Goal: Information Seeking & Learning: Learn about a topic

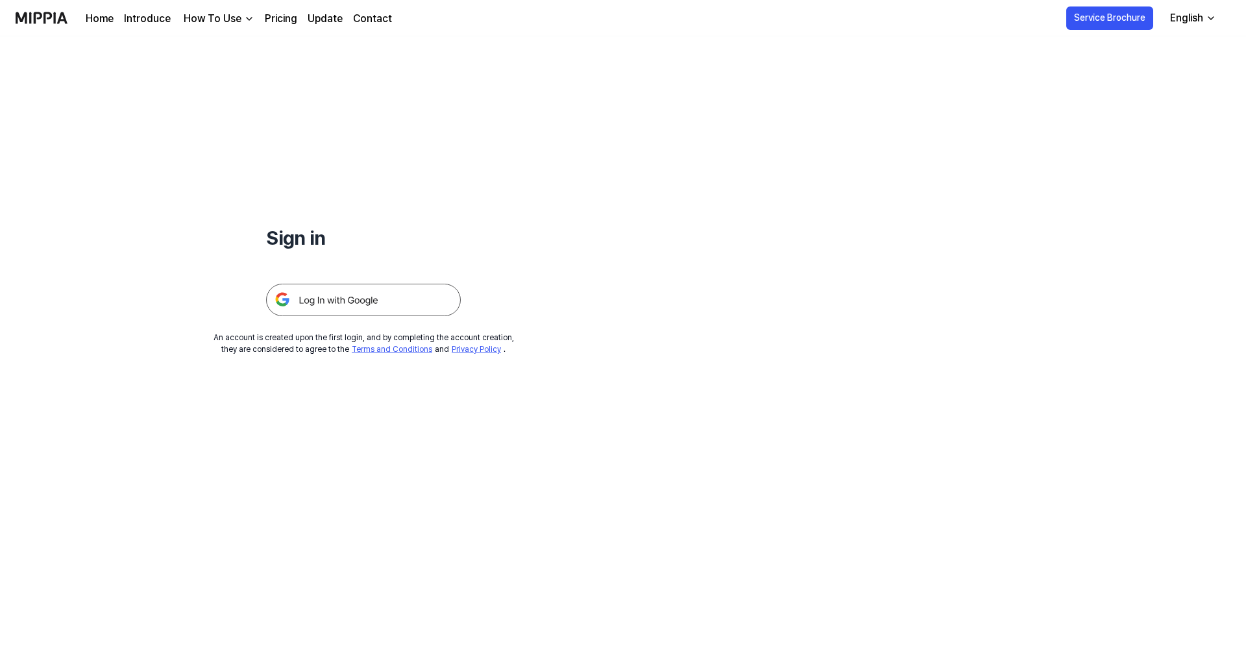
click at [348, 299] on img at bounding box center [363, 300] width 195 height 32
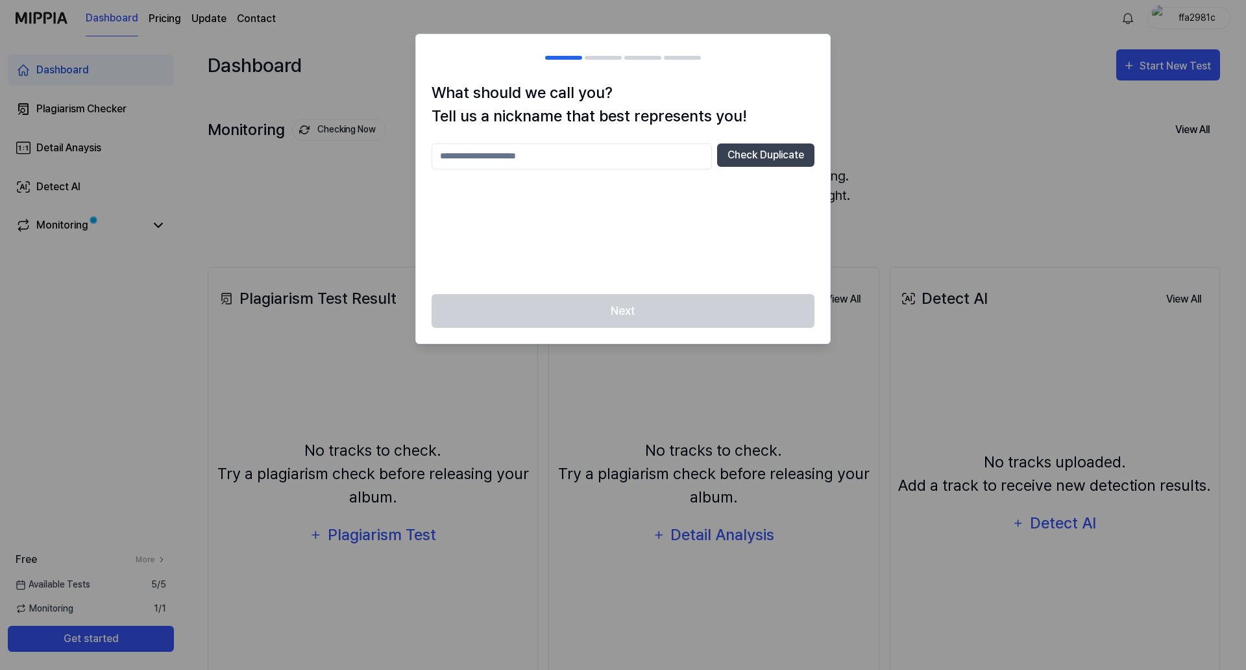
click at [571, 160] on input "text" at bounding box center [572, 156] width 280 height 26
type input "*"
type input "********"
click at [760, 156] on button "Check Duplicate" at bounding box center [765, 154] width 97 height 23
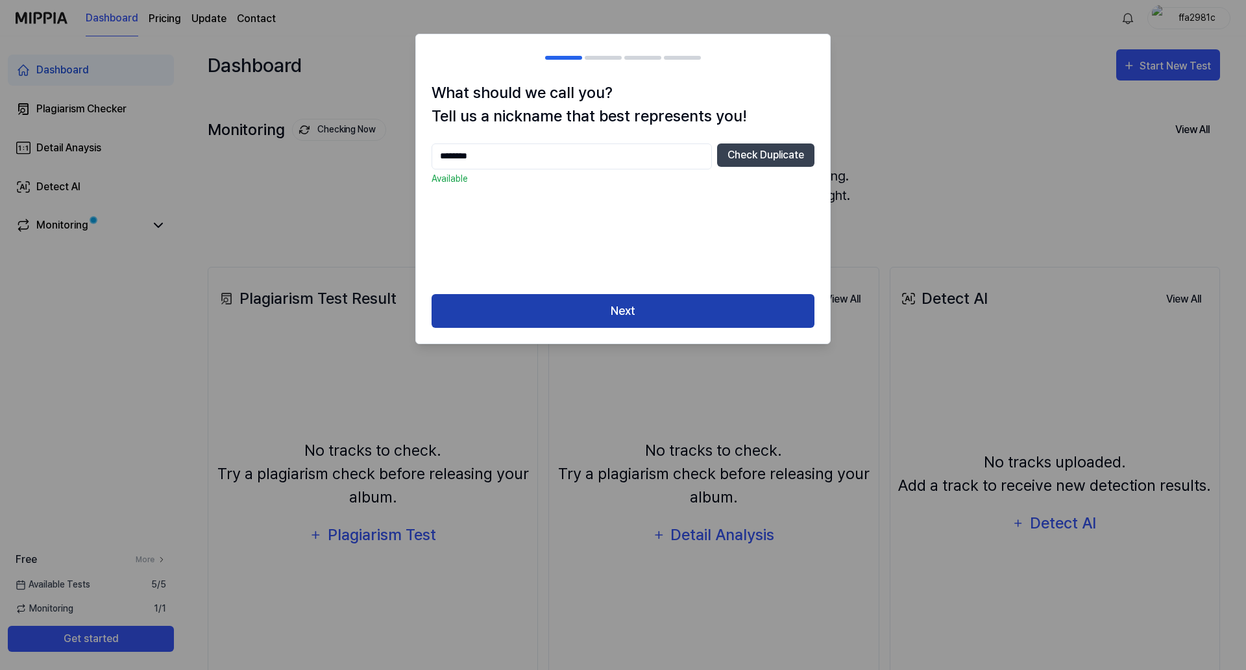
click at [608, 304] on button "Next" at bounding box center [623, 311] width 383 height 34
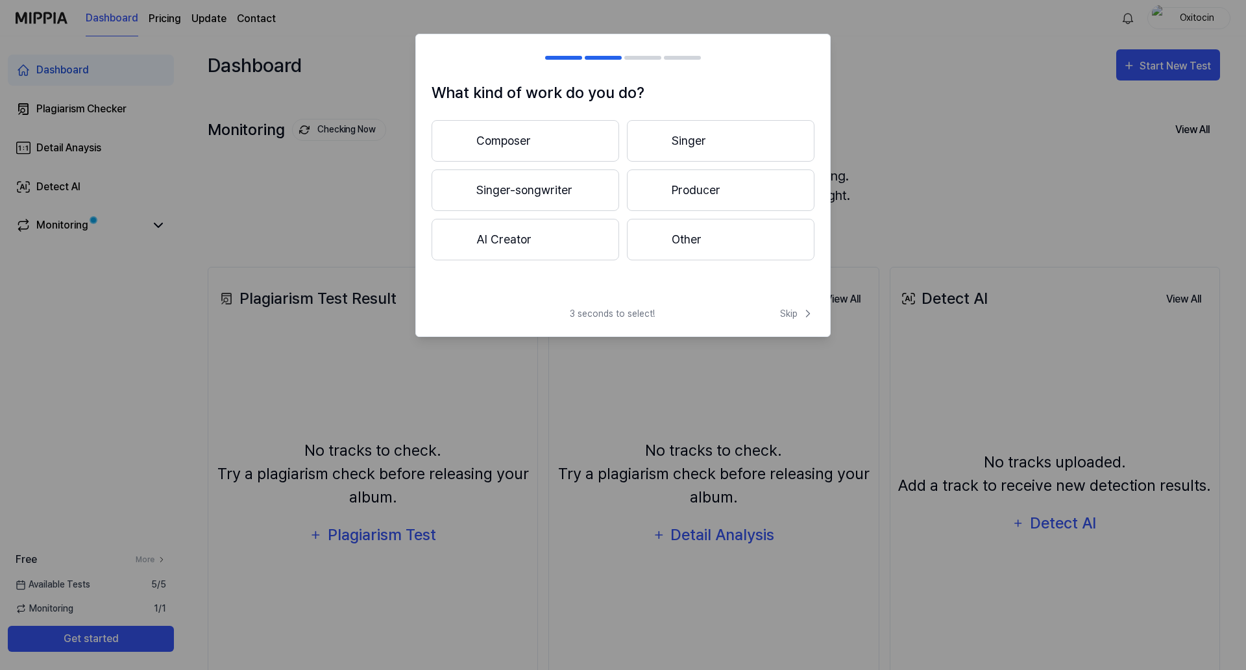
click at [520, 234] on button "AI Creator" at bounding box center [526, 240] width 188 height 42
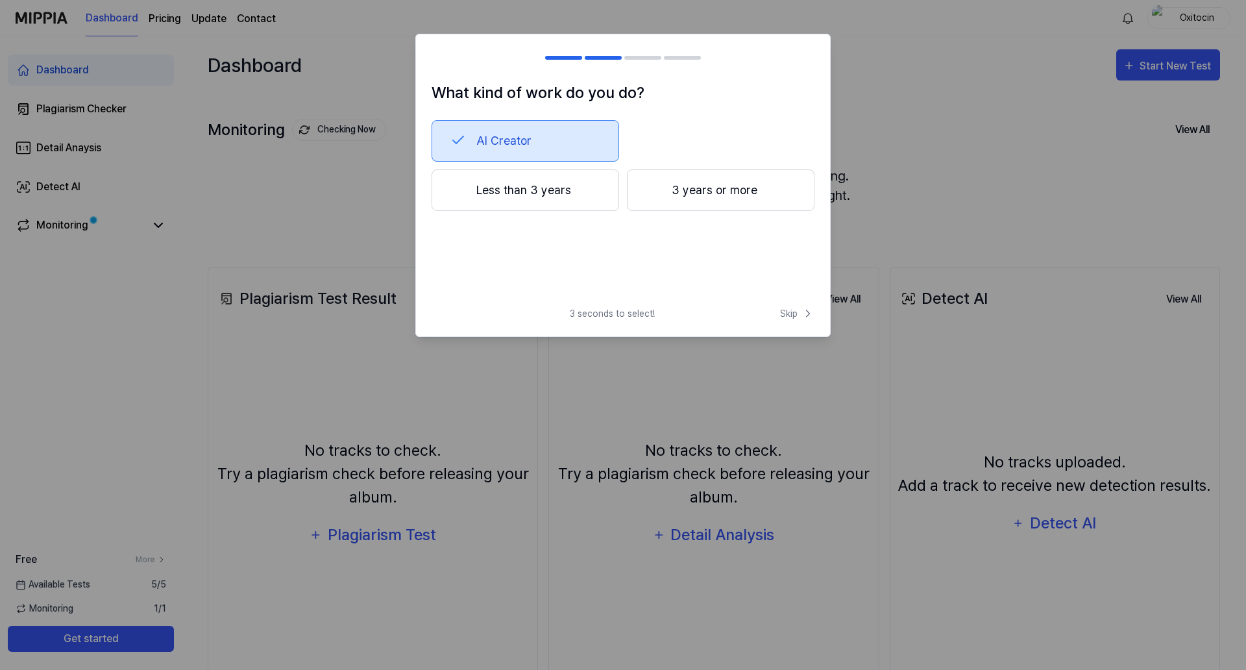
click at [588, 188] on button "Less than 3 years" at bounding box center [526, 190] width 188 height 42
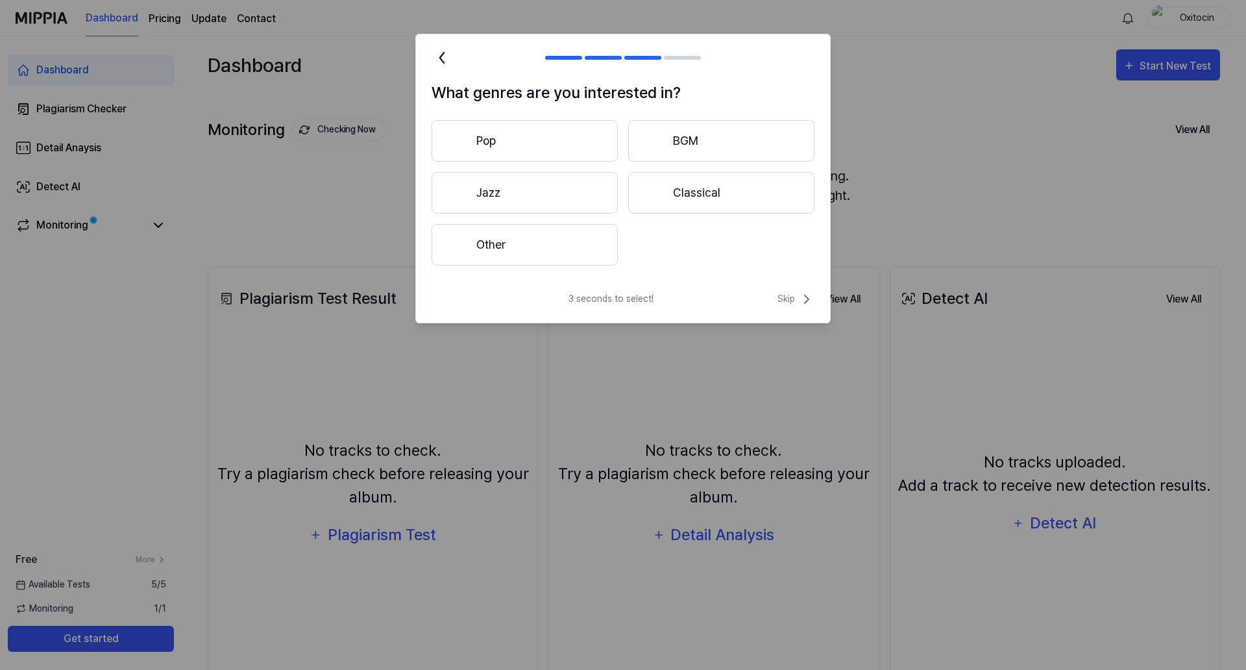
click at [565, 143] on button "Pop" at bounding box center [525, 141] width 186 height 42
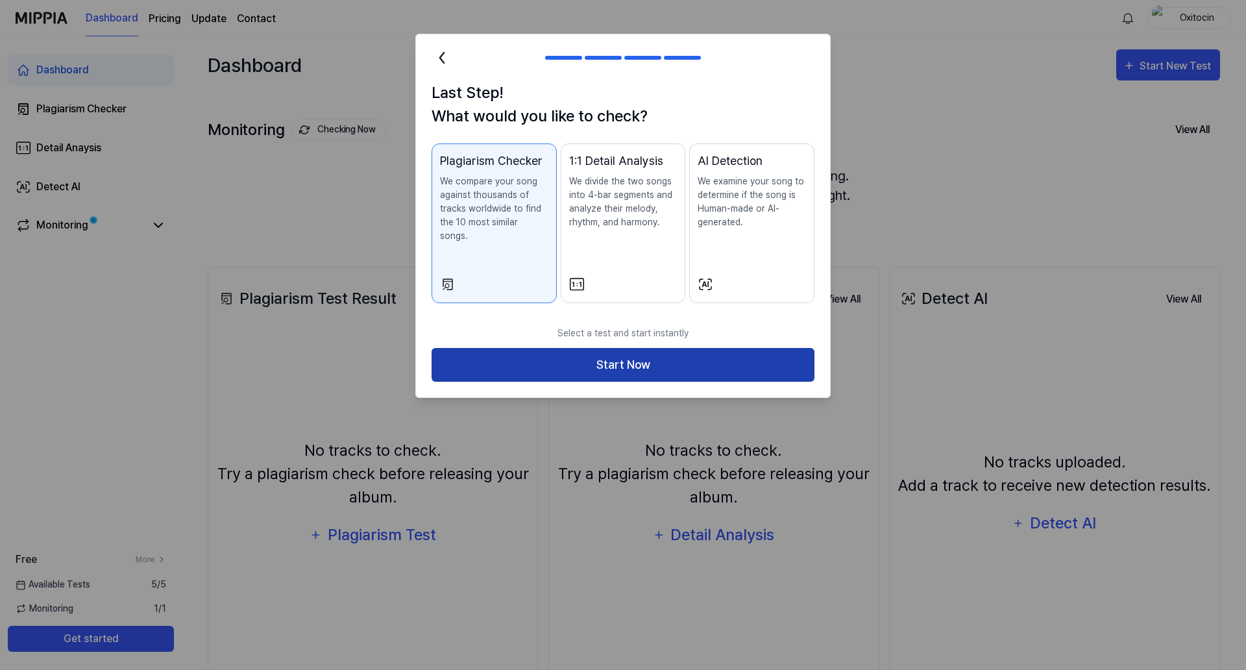
click at [595, 348] on button "Start Now" at bounding box center [623, 365] width 383 height 34
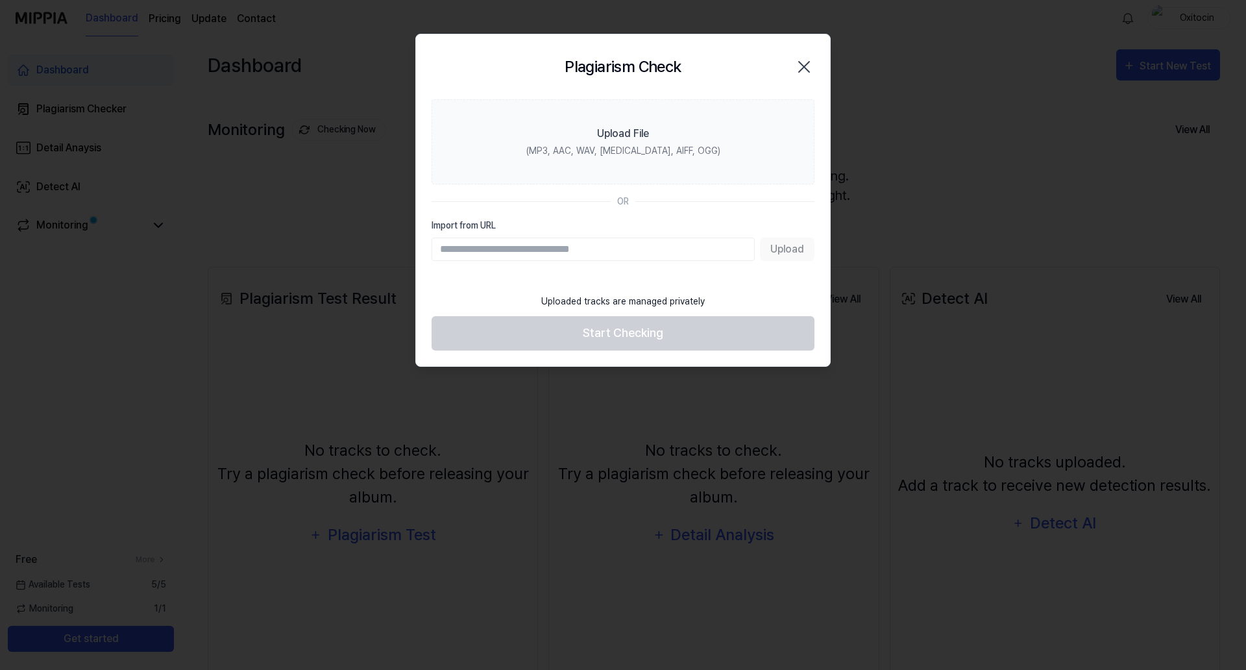
click at [546, 250] on input "Import from URL" at bounding box center [593, 249] width 323 height 23
click at [587, 186] on section "Upload File (MP3, AAC, WAV, FLAC, AIFF, OGG) OR Import from URL Upload" at bounding box center [623, 193] width 414 height 188
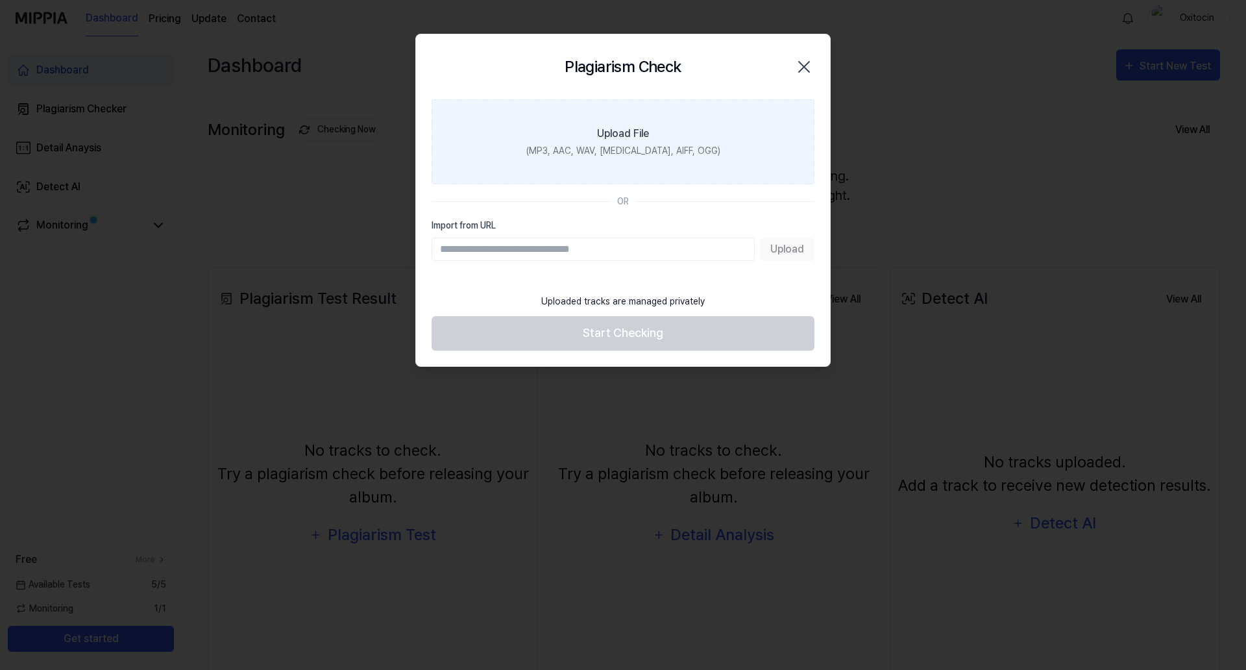
click at [599, 155] on div "(MP3, AAC, WAV, FLAC, AIFF, OGG)" at bounding box center [624, 151] width 194 height 14
click at [0, 0] on input "Upload File (MP3, AAC, WAV, FLAC, AIFF, OGG)" at bounding box center [0, 0] width 0 height 0
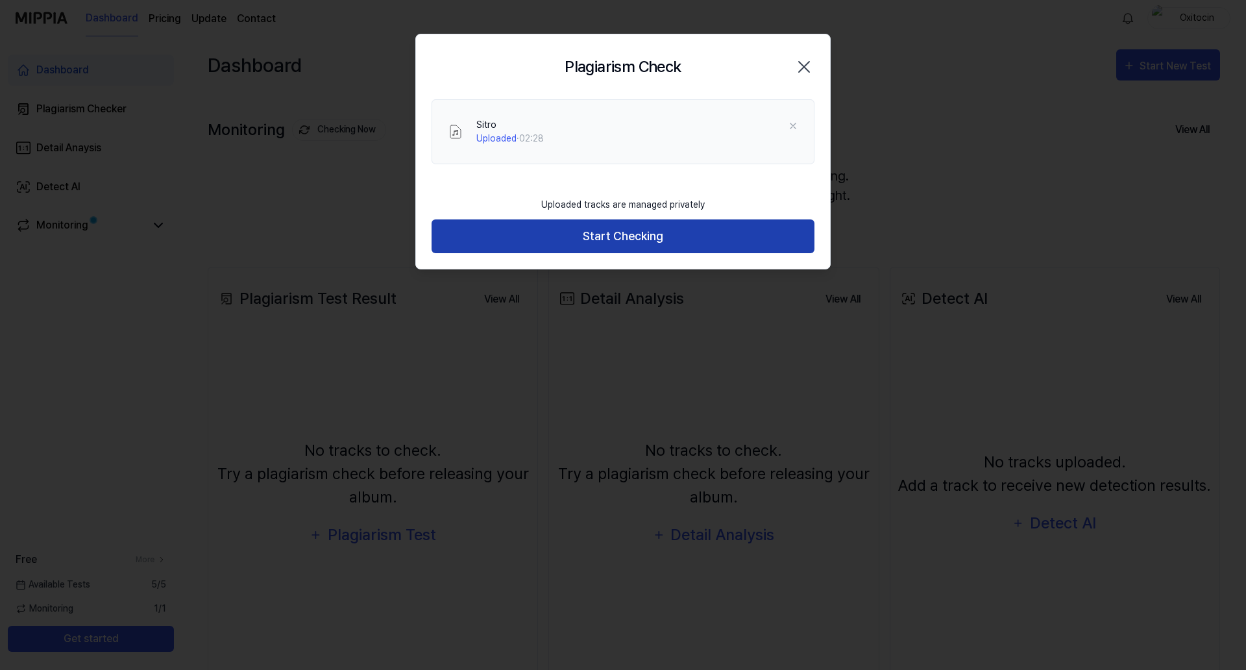
click at [582, 225] on button "Start Checking" at bounding box center [623, 236] width 383 height 34
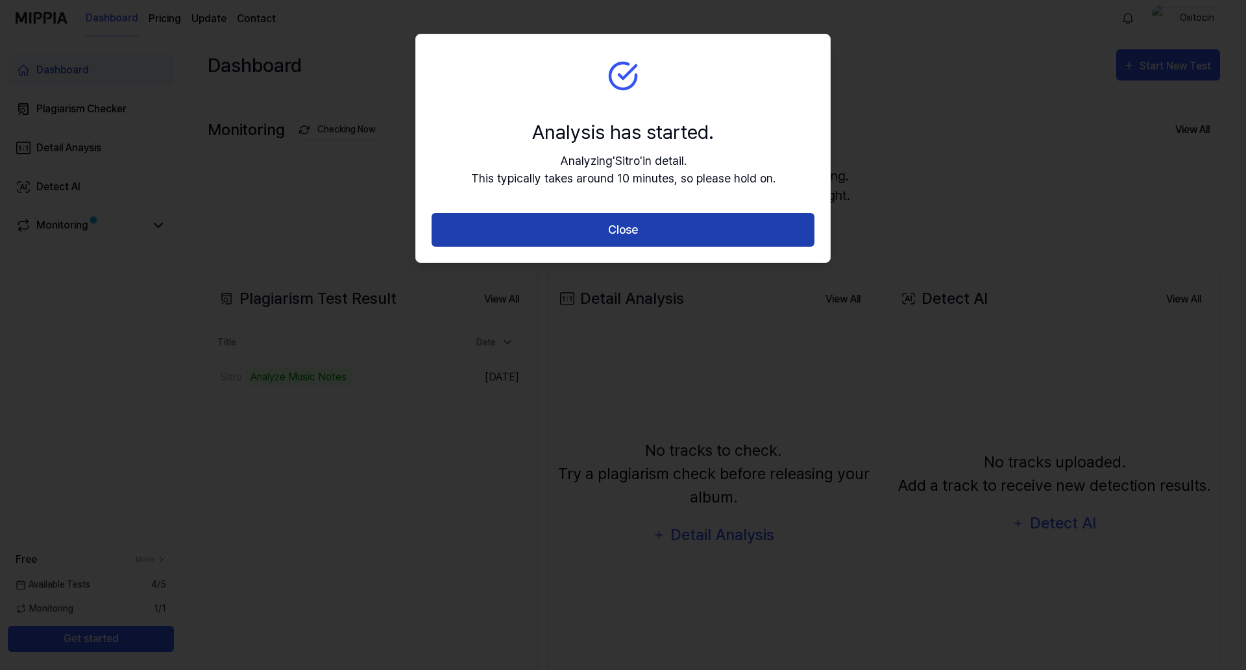
click at [539, 216] on button "Close" at bounding box center [623, 230] width 383 height 34
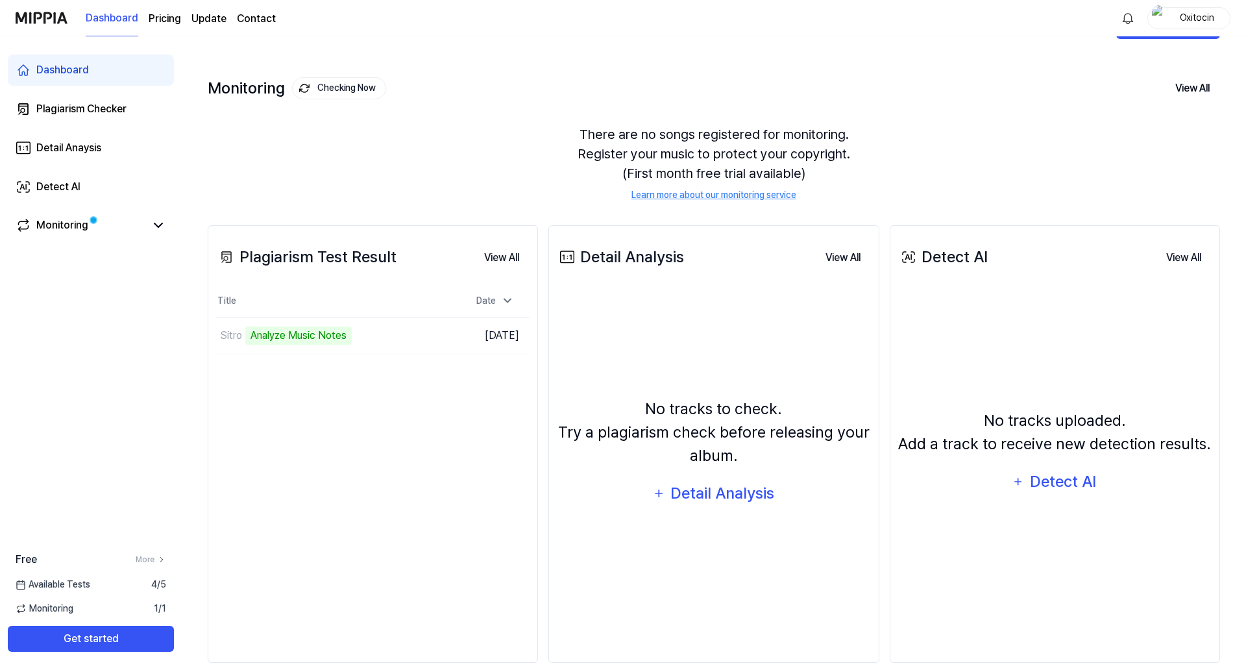
scroll to position [65, 0]
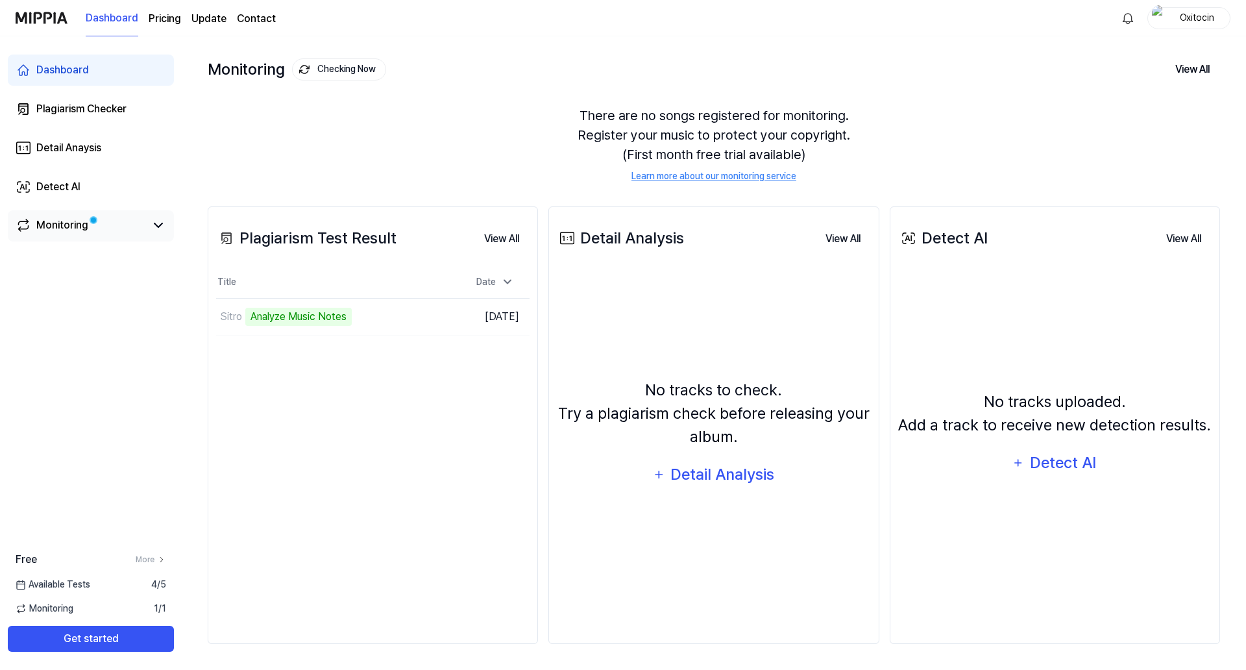
click at [53, 236] on div "Monitoring" at bounding box center [91, 225] width 166 height 31
click at [75, 226] on div "Monitoring" at bounding box center [62, 225] width 52 height 16
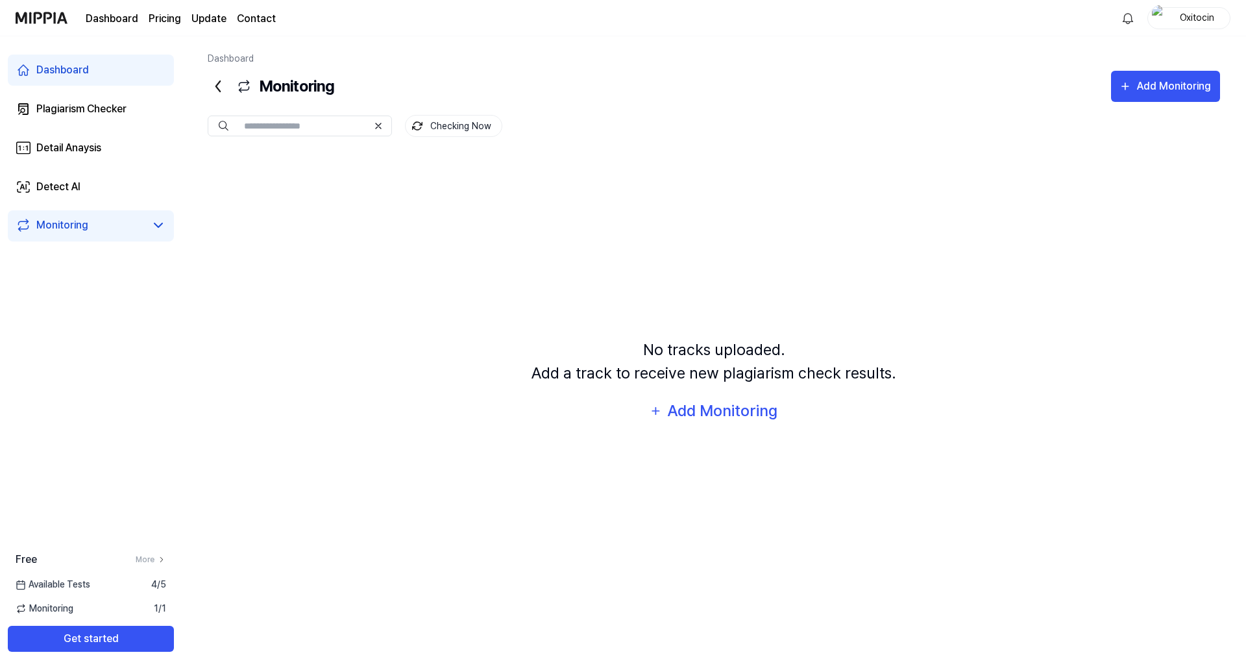
scroll to position [0, 0]
click at [148, 223] on div "Monitoring" at bounding box center [91, 225] width 151 height 16
click at [69, 70] on div "Dashboard" at bounding box center [62, 70] width 53 height 16
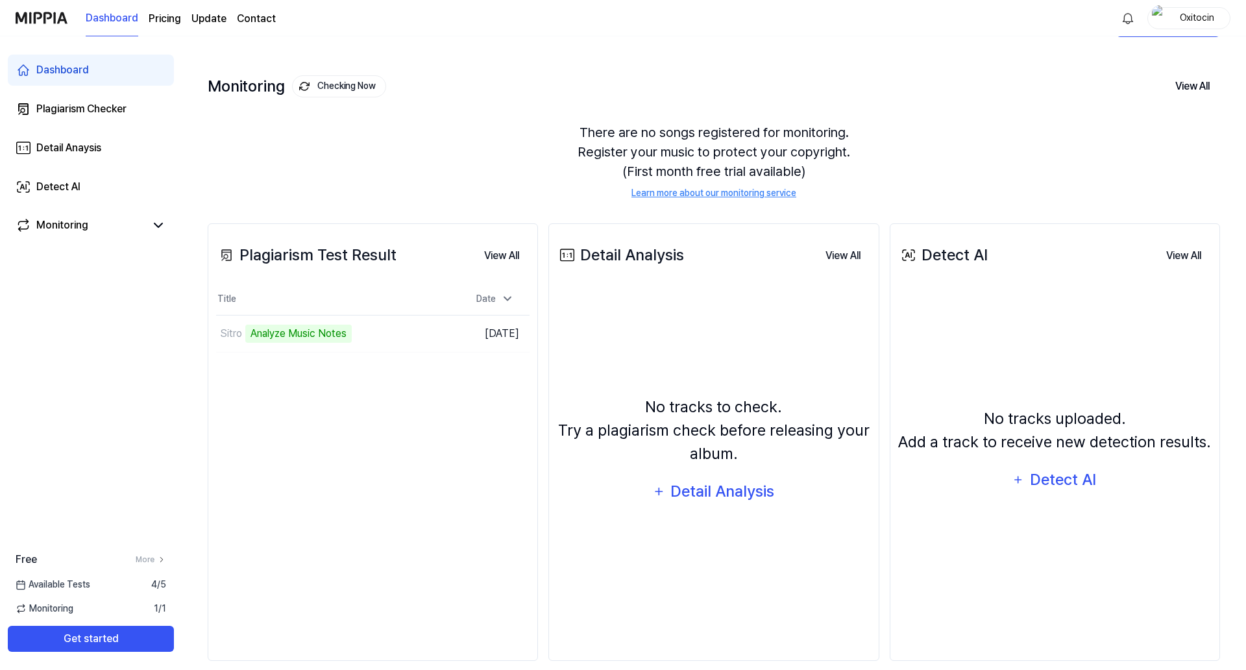
scroll to position [89, 0]
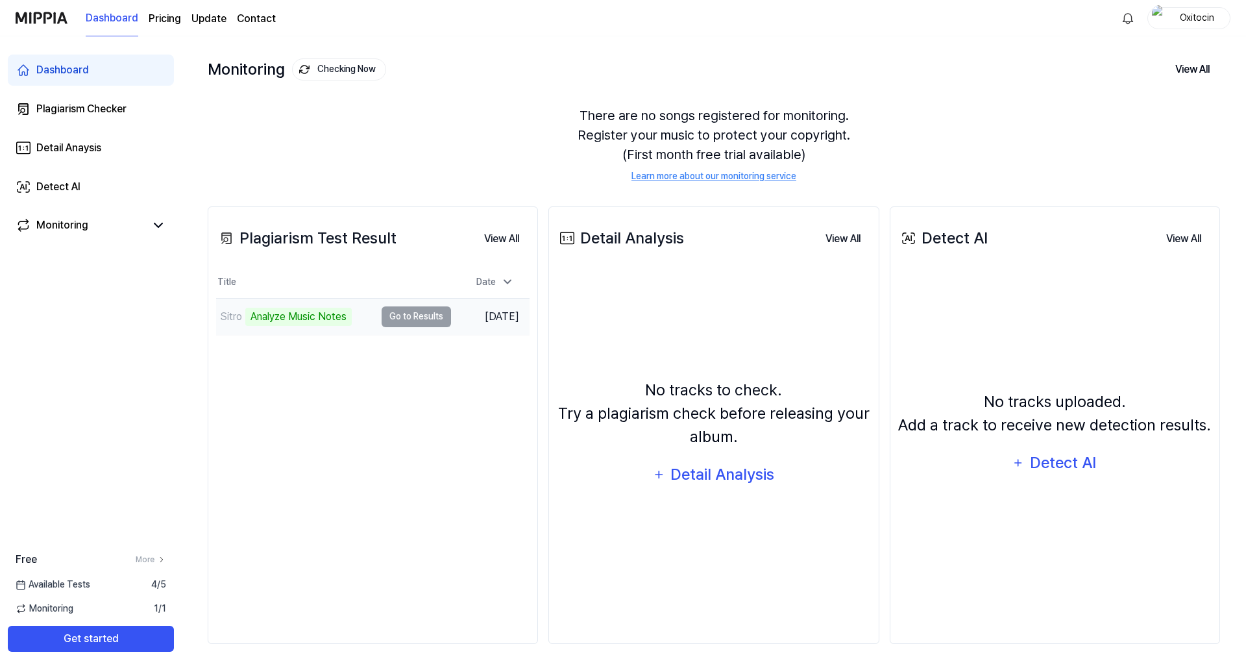
click at [390, 299] on td "Sitro Analyze Music Notes Go to Results" at bounding box center [333, 317] width 235 height 36
click at [314, 308] on div "Analyze Music Notes" at bounding box center [298, 317] width 106 height 18
drag, startPoint x: 412, startPoint y: 286, endPoint x: 393, endPoint y: 323, distance: 41.5
click at [393, 323] on div "Plagiarism Test Result View All Plagiarism Test Result Title Date Sitro Analyze…" at bounding box center [373, 425] width 330 height 438
click at [509, 271] on div "Date" at bounding box center [495, 281] width 48 height 21
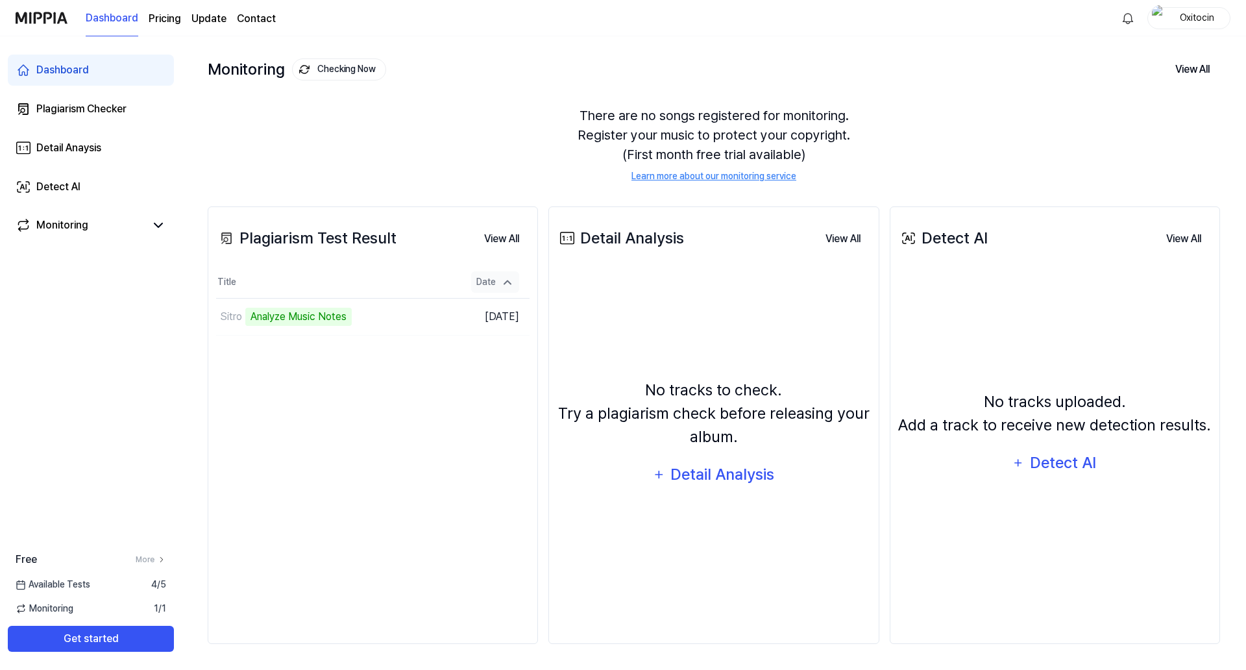
click at [509, 276] on icon at bounding box center [507, 282] width 13 height 13
click at [123, 613] on button "Get started" at bounding box center [91, 639] width 166 height 26
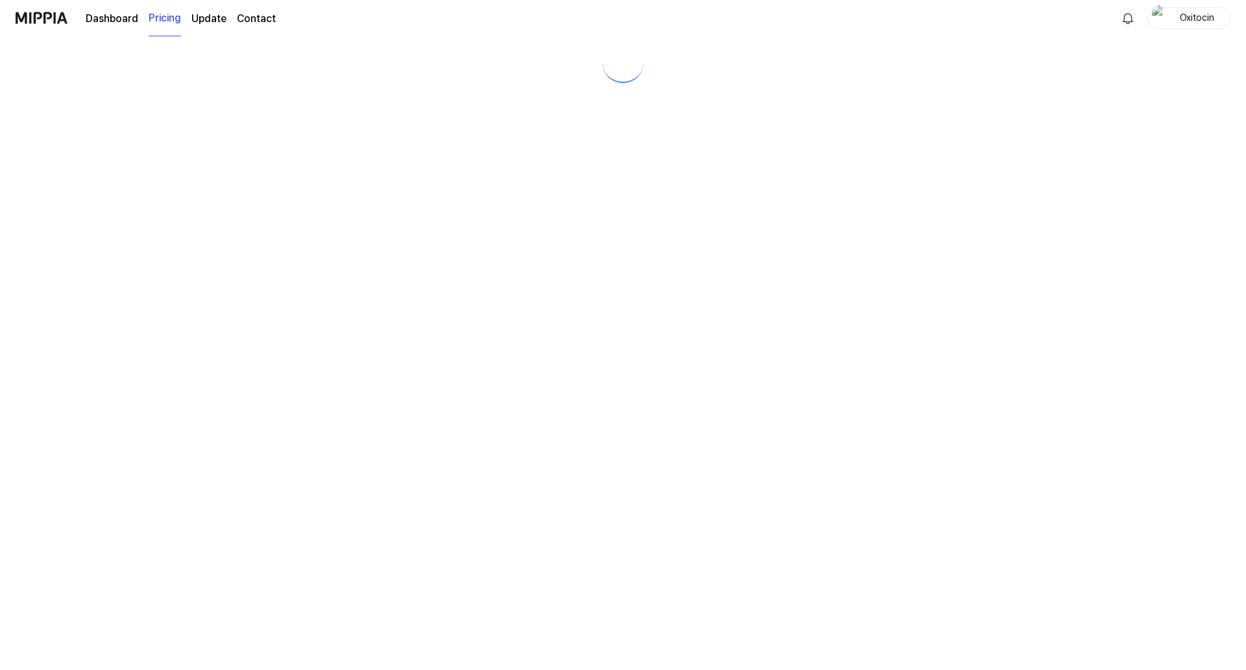
scroll to position [0, 0]
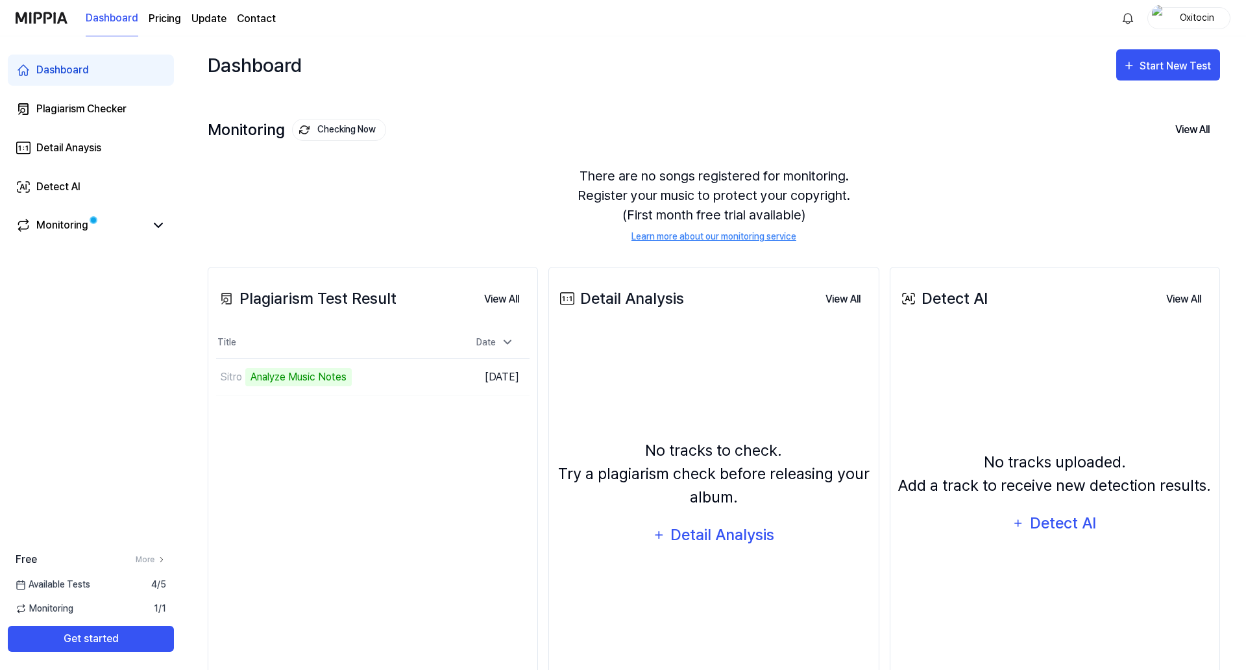
scroll to position [89, 0]
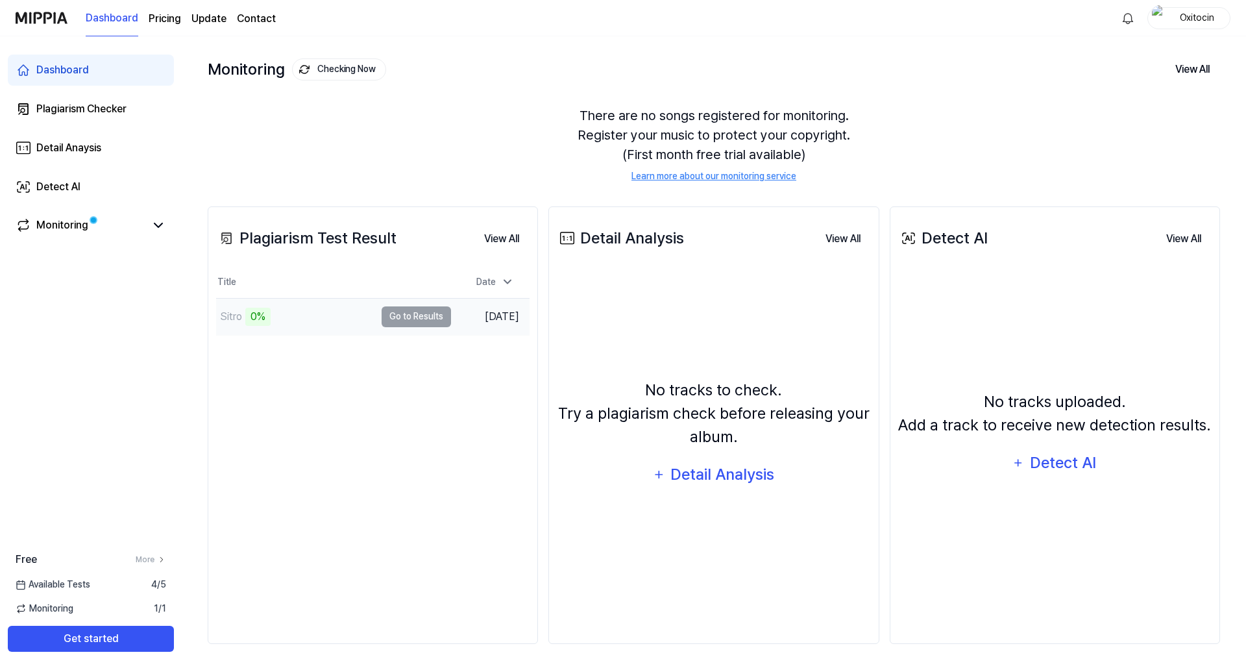
click at [387, 299] on td "Sitro 0% Go to Results" at bounding box center [333, 317] width 235 height 36
click at [258, 308] on div "0%" at bounding box center [257, 317] width 25 height 18
click at [248, 309] on div "Plagiarism Test Result View All Plagiarism Test Result Title Date Sitro 0% Go t…" at bounding box center [373, 425] width 330 height 438
click at [151, 223] on icon at bounding box center [159, 225] width 16 height 16
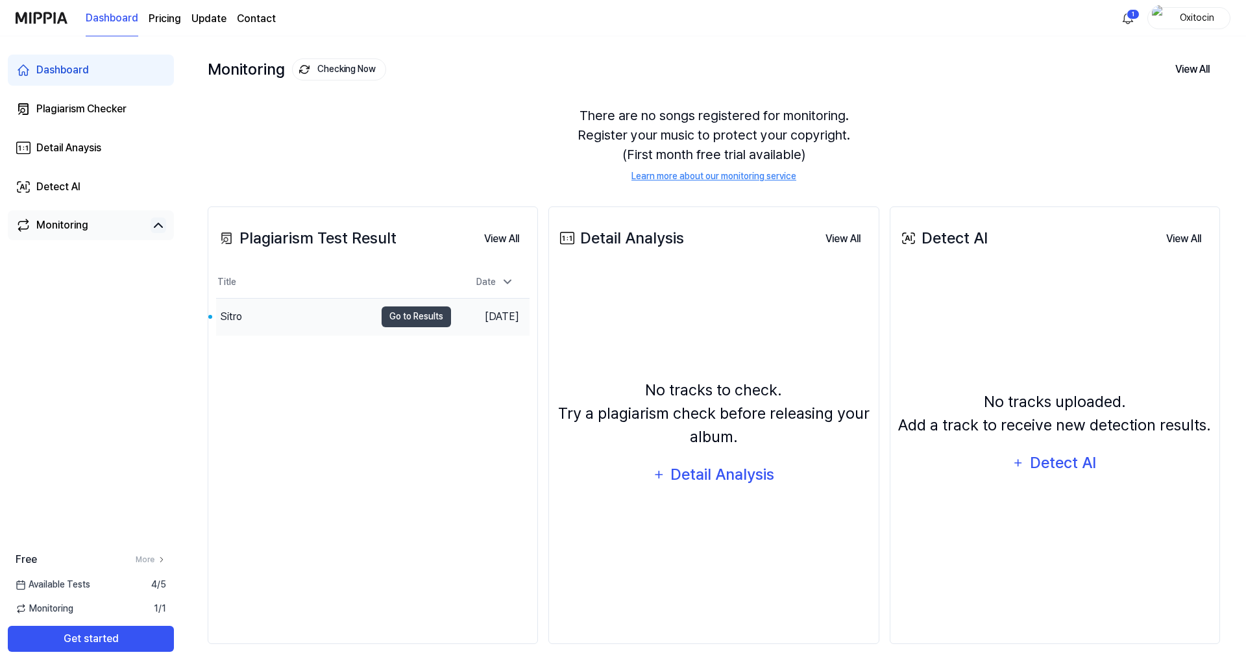
click at [282, 299] on div "Sitro" at bounding box center [295, 317] width 159 height 36
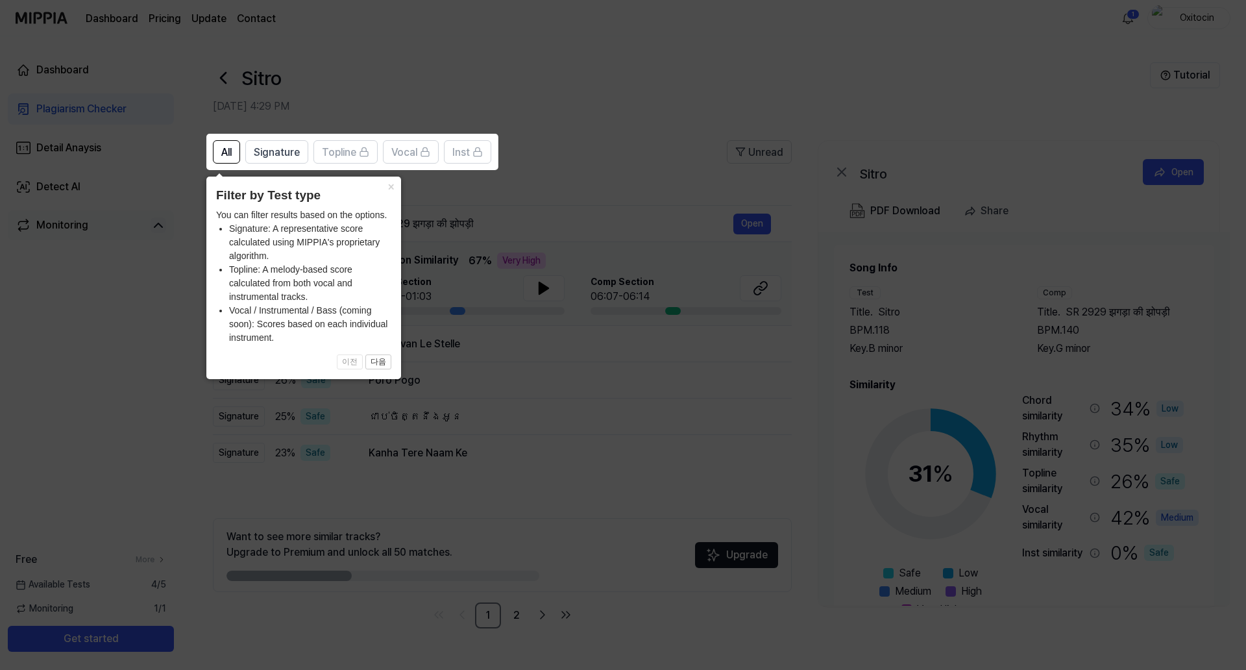
click at [180, 415] on icon at bounding box center [623, 335] width 1246 height 670
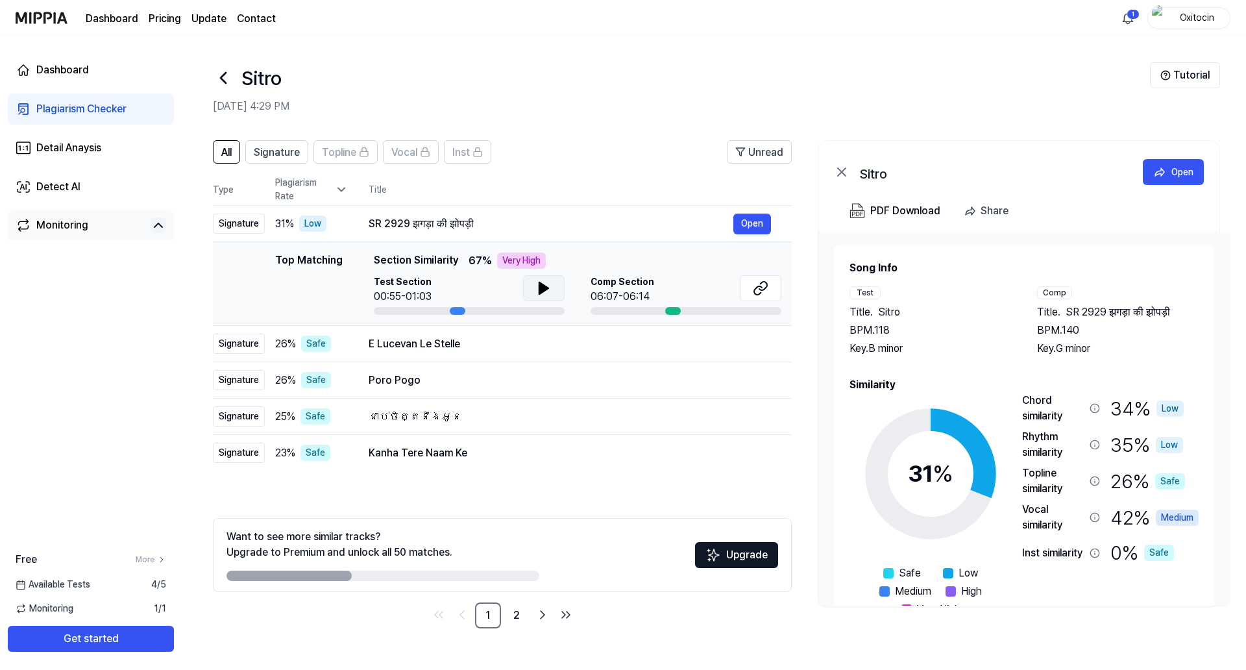
click at [536, 282] on icon at bounding box center [544, 288] width 16 height 16
click at [540, 289] on icon at bounding box center [541, 288] width 3 height 10
click at [752, 230] on button "Open" at bounding box center [753, 224] width 38 height 21
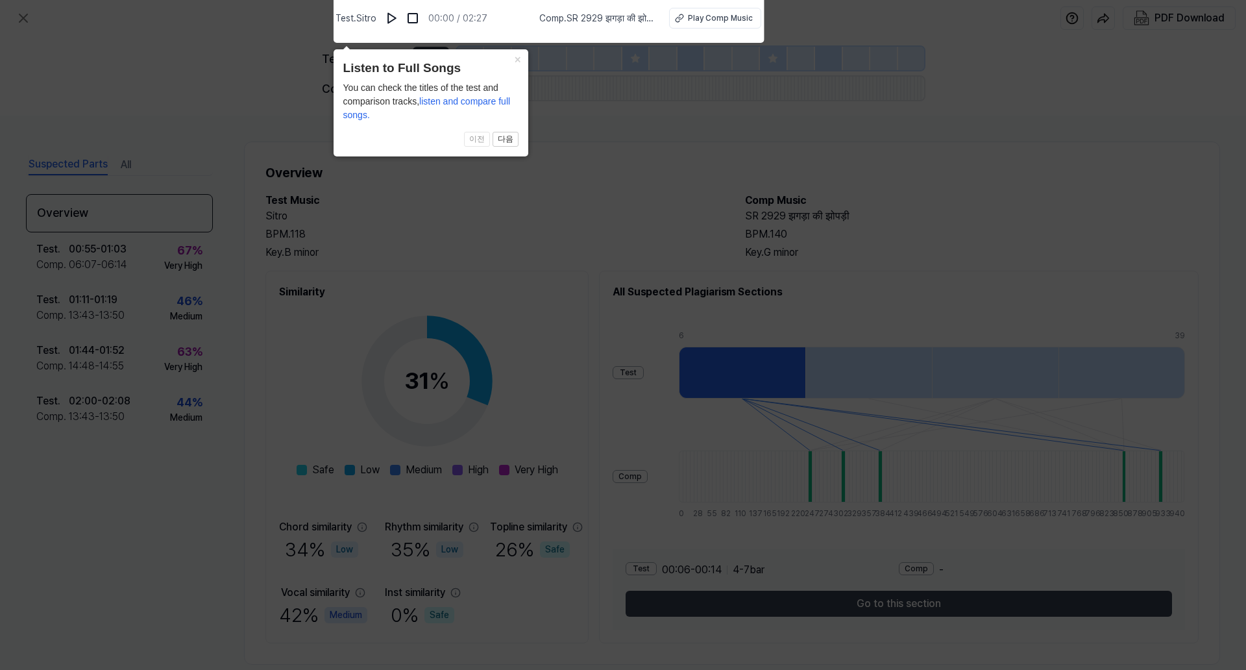
click at [471, 229] on icon at bounding box center [623, 332] width 1246 height 676
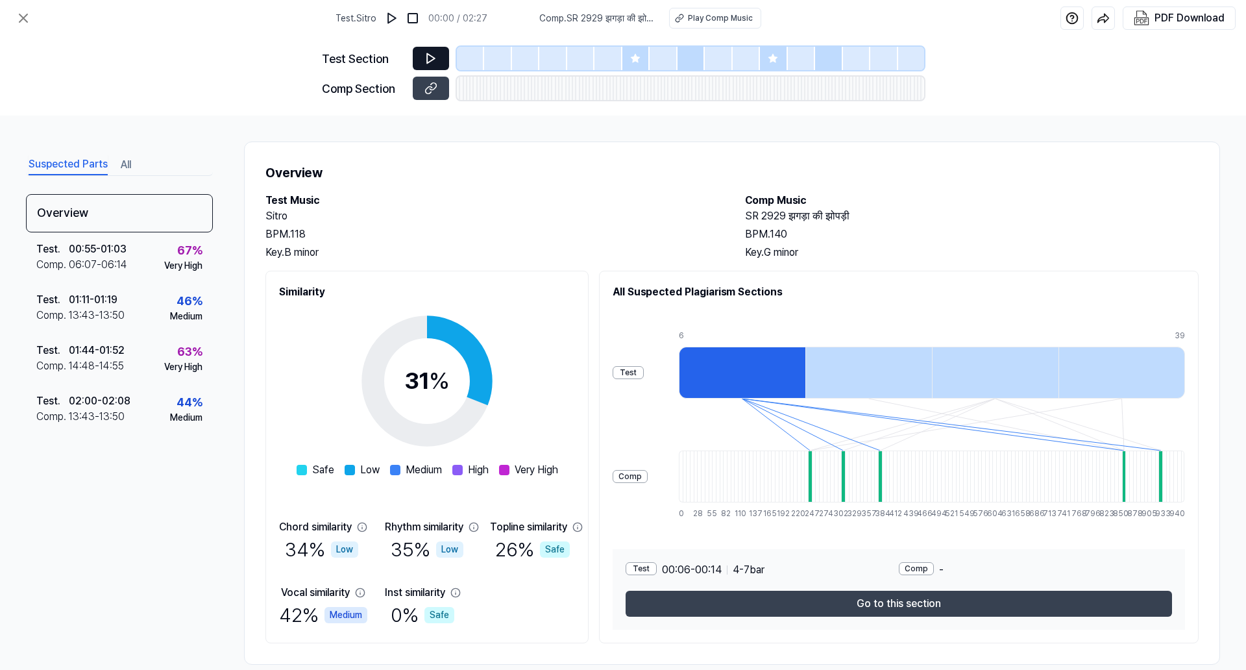
click at [434, 57] on icon at bounding box center [431, 59] width 8 height 10
click at [437, 53] on icon at bounding box center [431, 58] width 13 height 13
click at [77, 258] on div "06:07 - 06:14" at bounding box center [98, 265] width 58 height 16
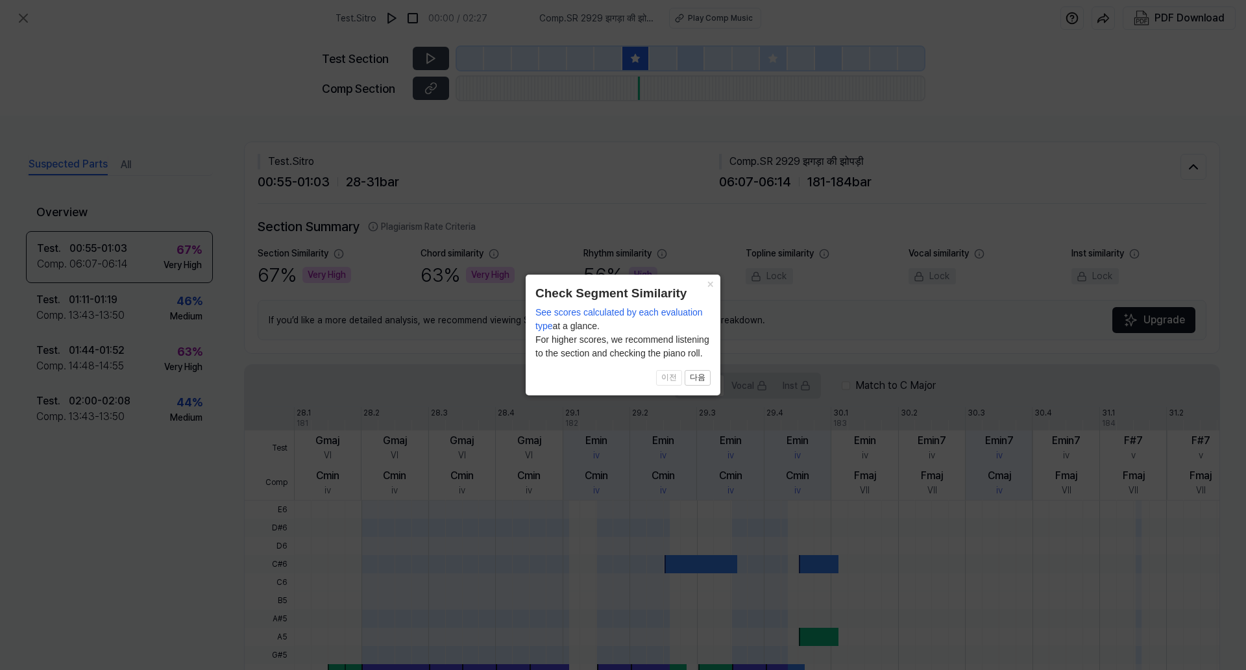
click at [614, 144] on icon at bounding box center [623, 335] width 1246 height 670
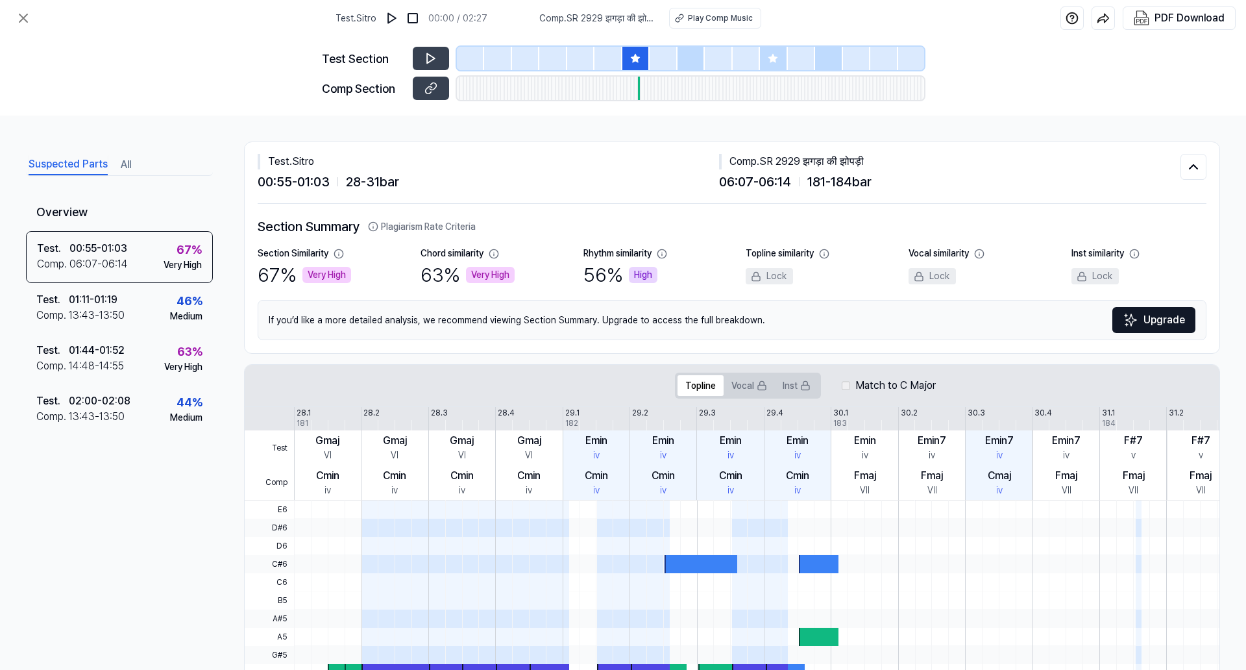
click at [637, 52] on div at bounding box center [636, 58] width 27 height 23
click at [591, 53] on div at bounding box center [580, 58] width 27 height 23
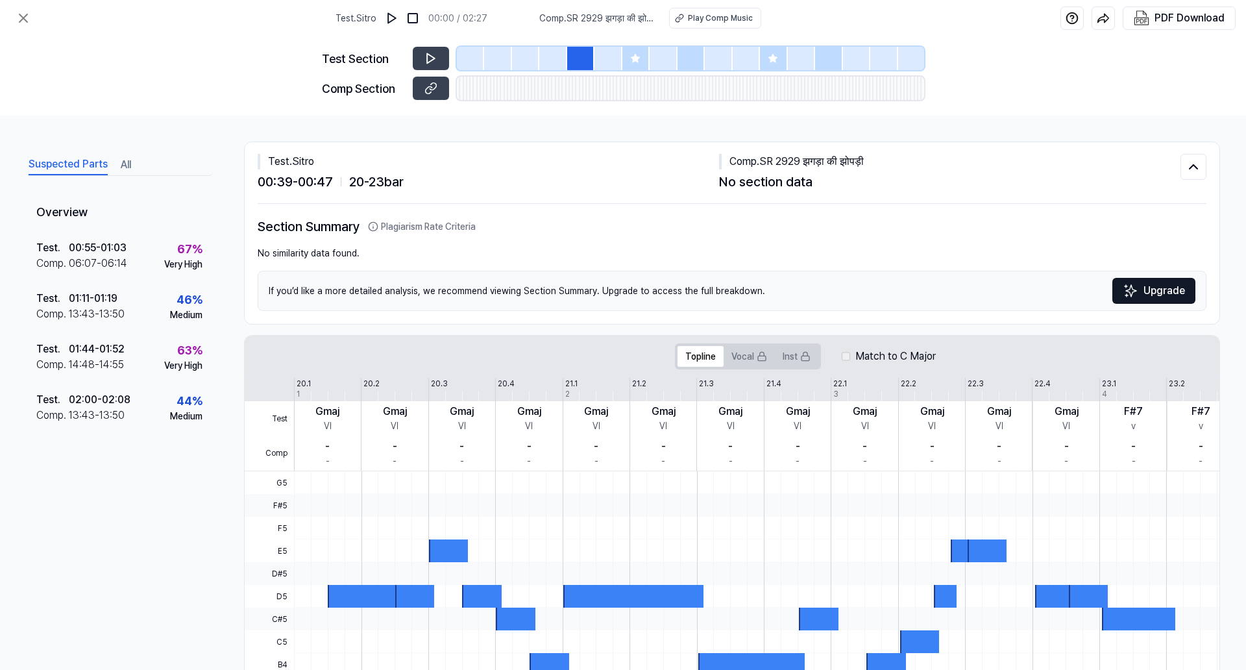
click at [615, 56] on div at bounding box center [608, 58] width 27 height 23
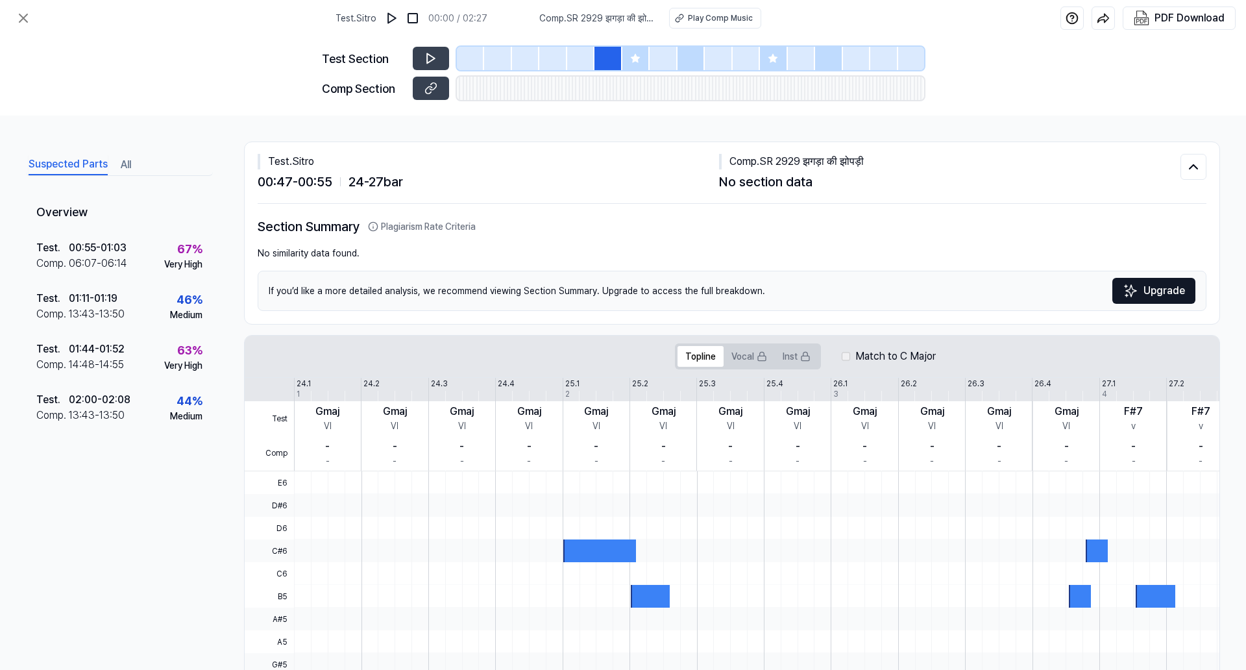
click at [631, 57] on icon at bounding box center [635, 58] width 8 height 8
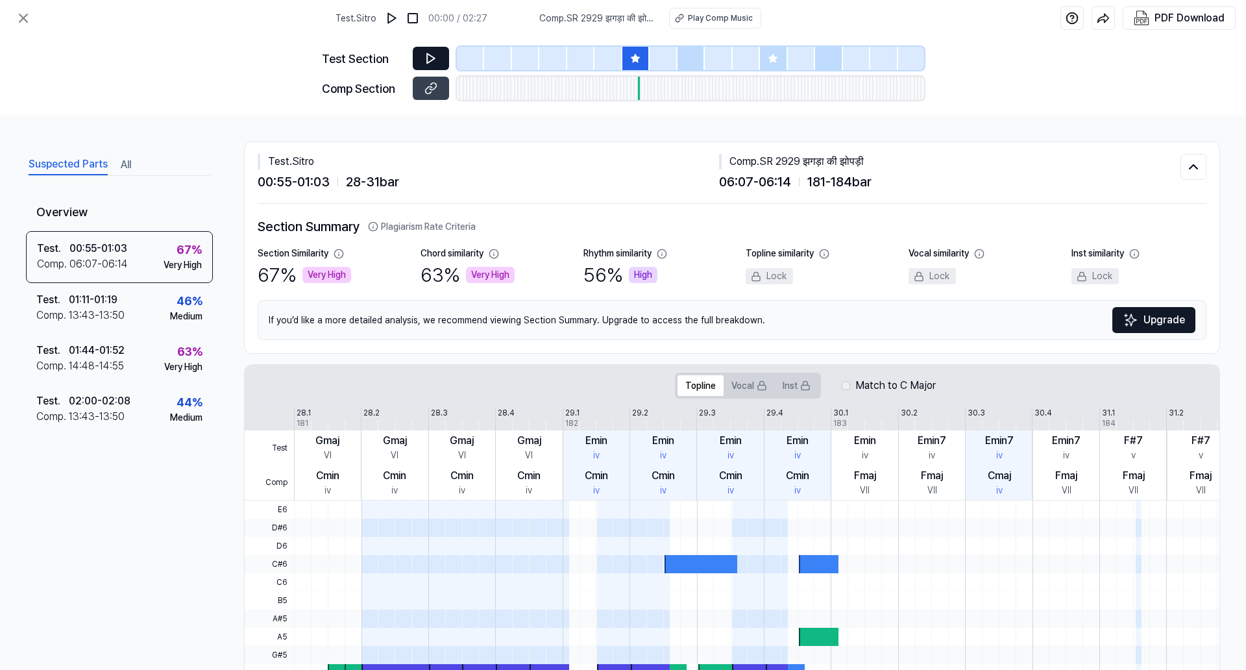
click at [441, 67] on button at bounding box center [431, 58] width 36 height 23
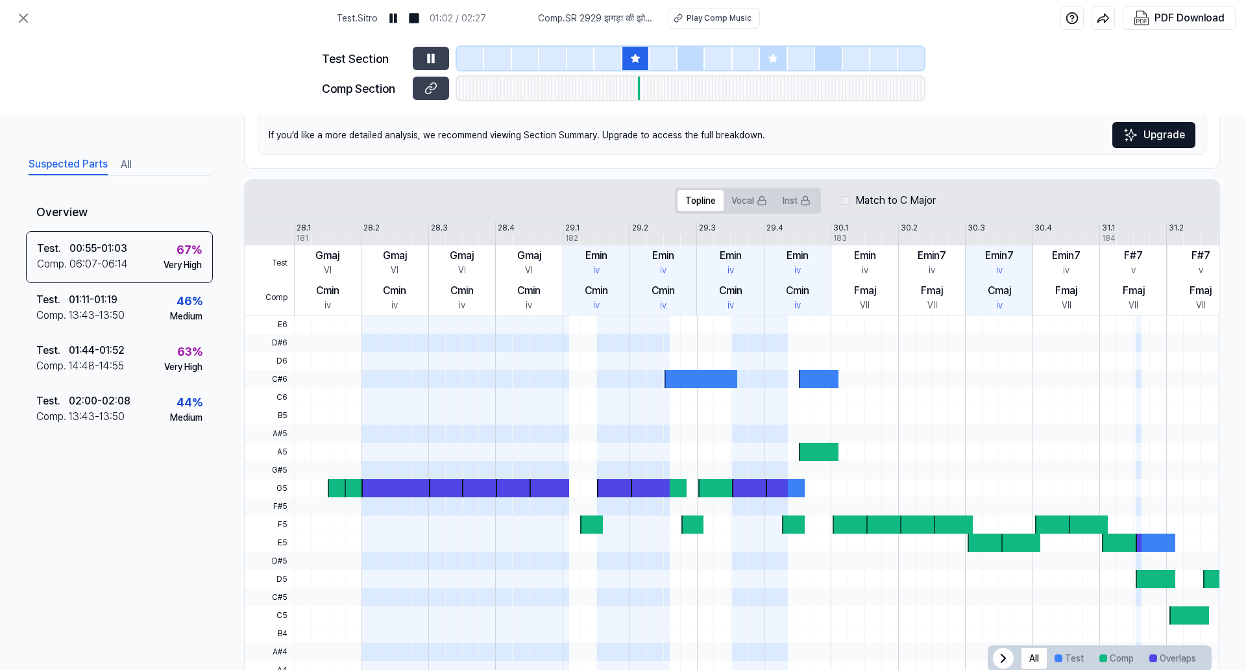
scroll to position [277, 0]
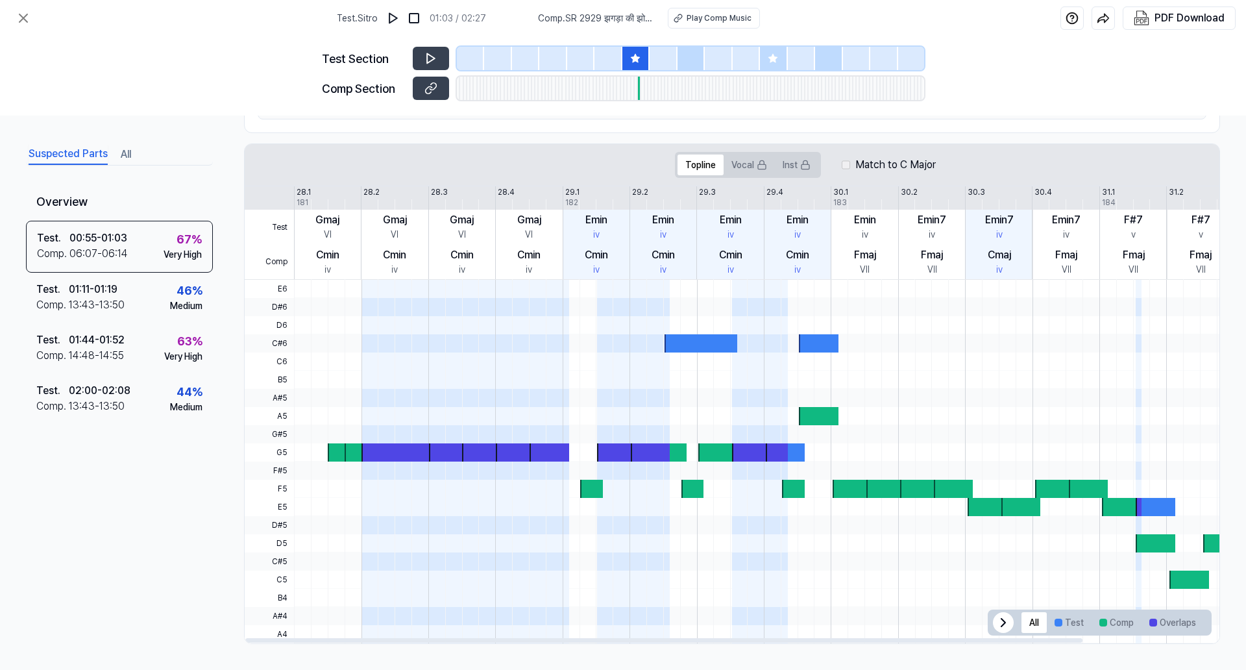
click at [700, 316] on div at bounding box center [830, 325] width 1072 height 18
click at [996, 613] on icon at bounding box center [1004, 623] width 16 height 16
click at [1195, 613] on icon at bounding box center [1197, 623] width 4 height 8
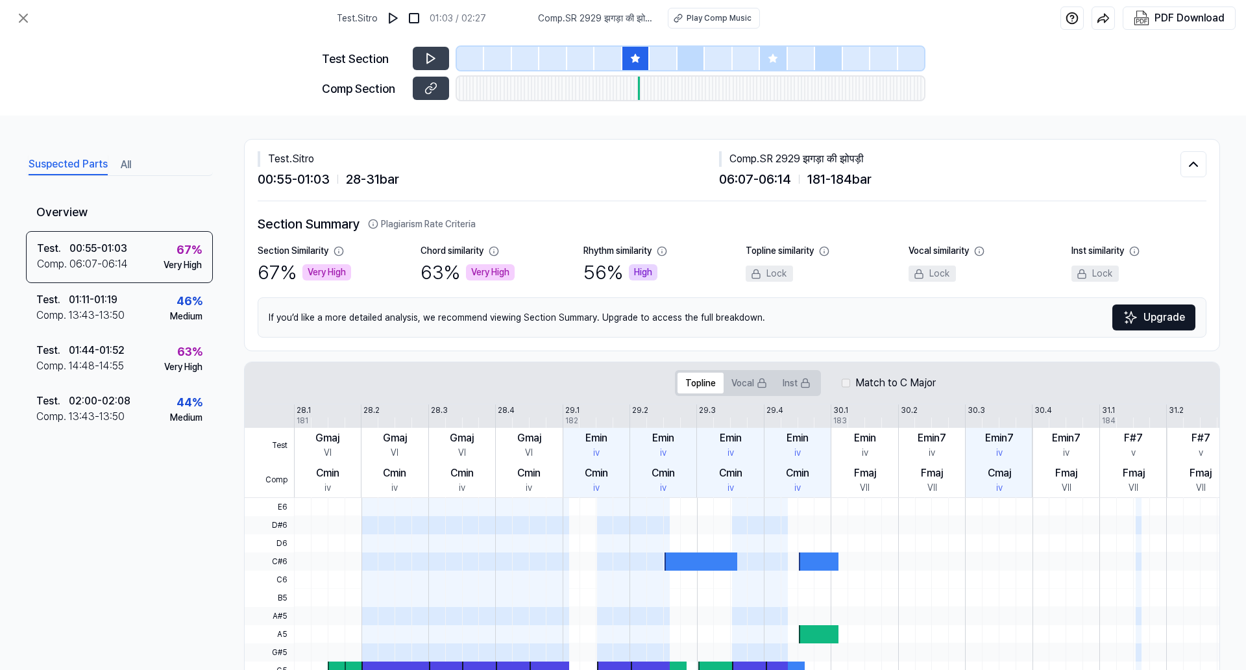
scroll to position [0, 0]
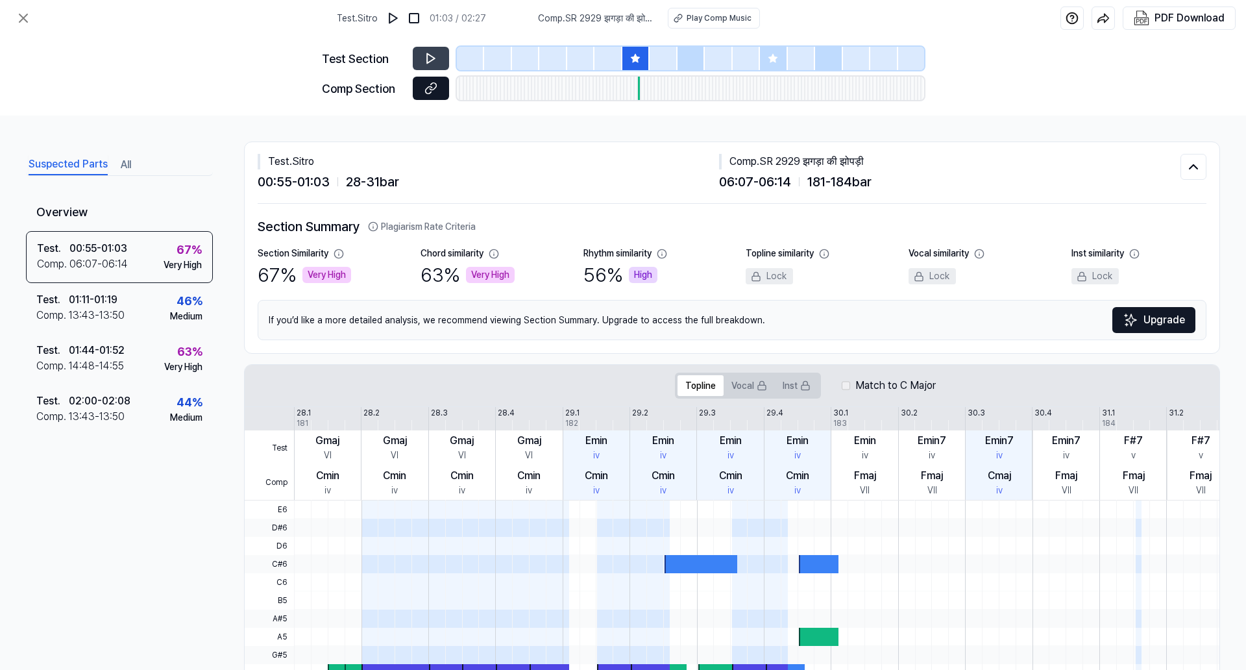
click at [430, 87] on icon at bounding box center [431, 88] width 13 height 13
click at [132, 291] on div "Test . 01:11 - 01:19 Comp . 13:43 - 13:50 46 % Medium" at bounding box center [119, 308] width 187 height 51
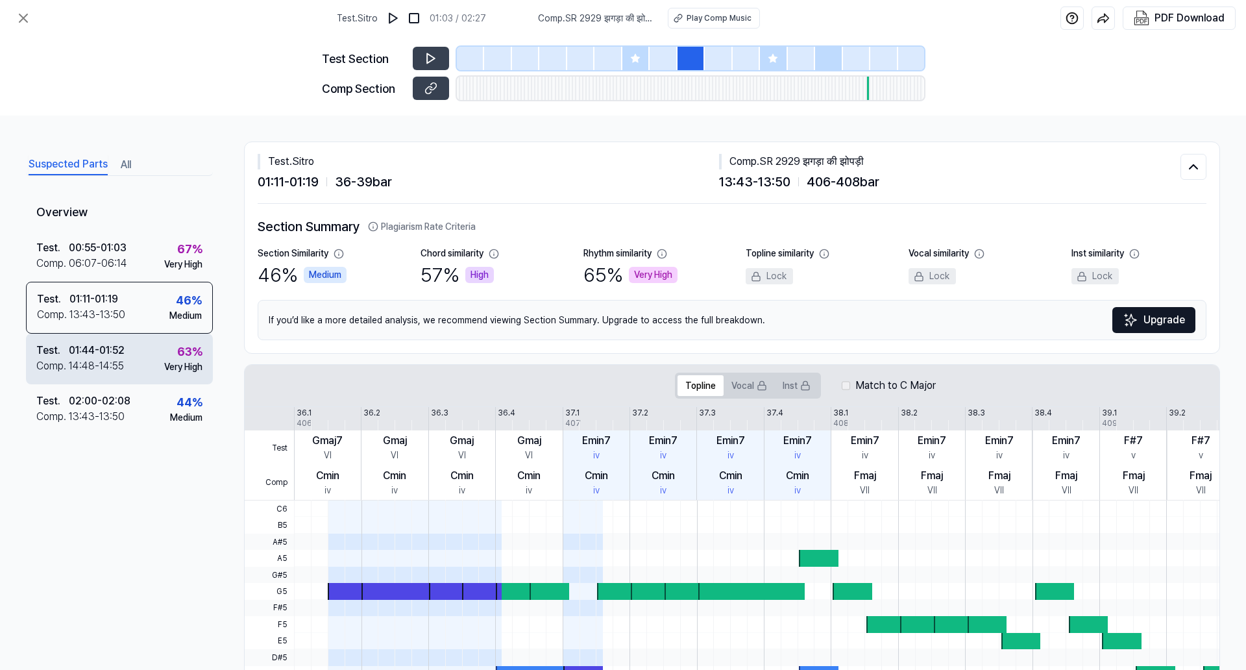
click at [101, 351] on div "01:44 - 01:52" at bounding box center [97, 351] width 56 height 16
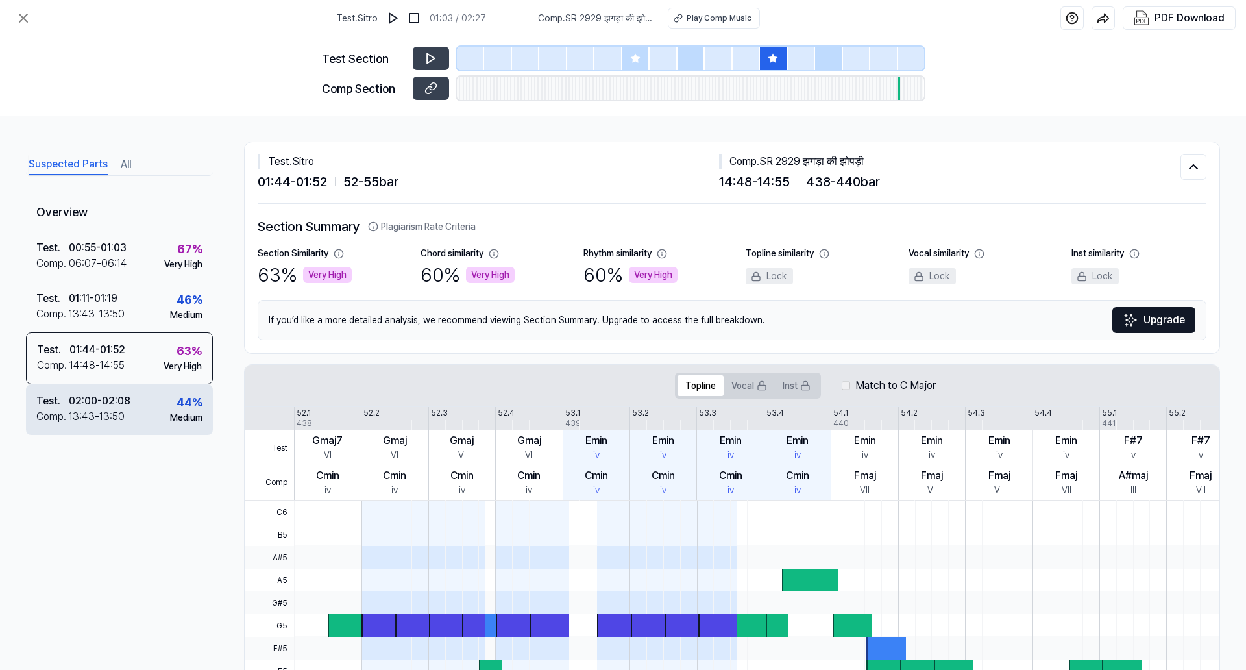
click at [103, 403] on div "02:00 - 02:08" at bounding box center [100, 401] width 62 height 16
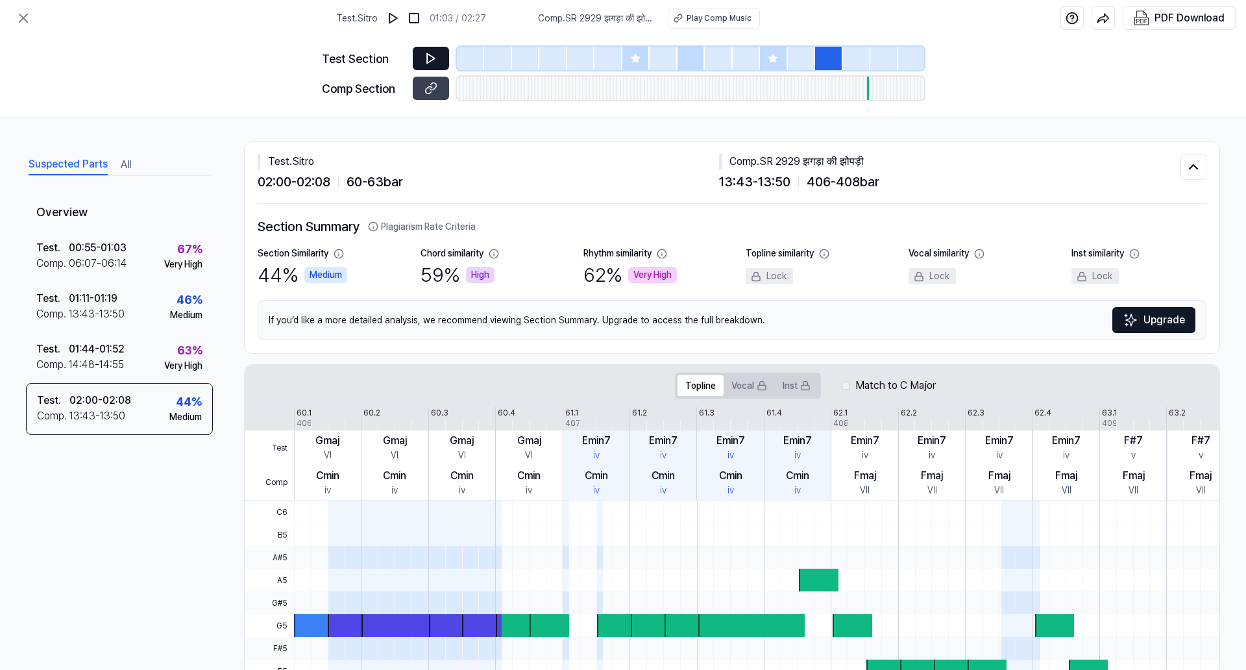
click at [424, 59] on button at bounding box center [431, 58] width 36 height 23
click at [863, 60] on div at bounding box center [856, 58] width 27 height 23
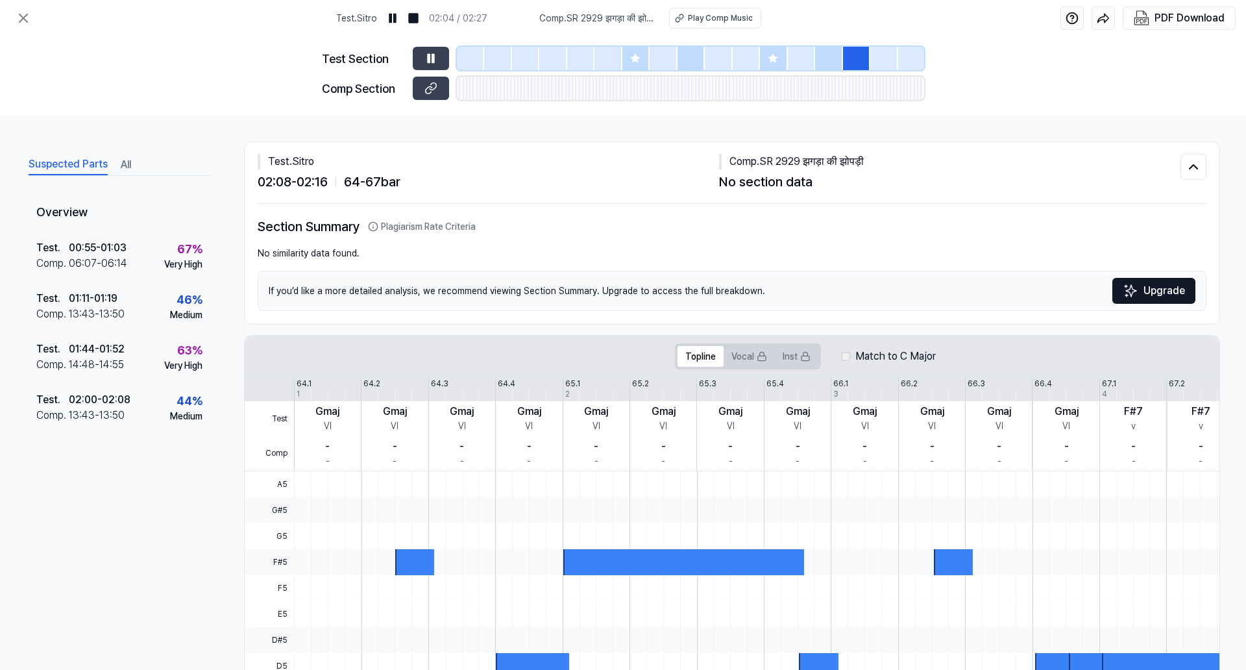
click at [886, 64] on div at bounding box center [884, 58] width 27 height 23
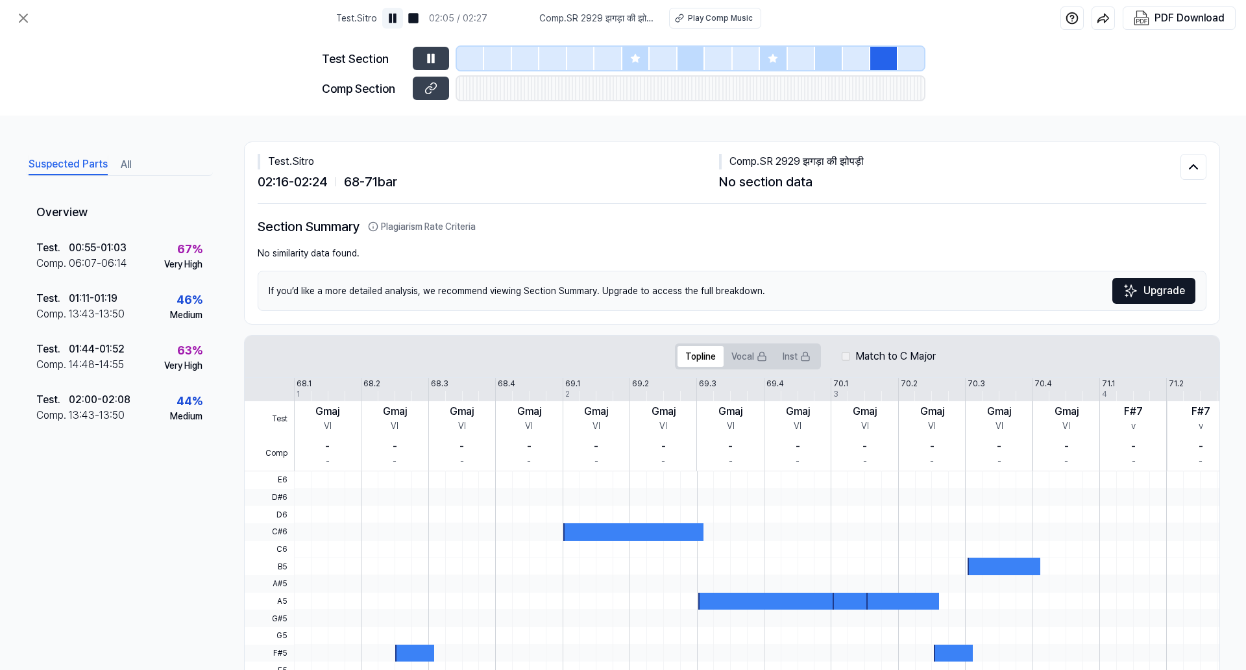
click at [398, 16] on img at bounding box center [392, 18] width 13 height 13
click at [16, 18] on icon at bounding box center [24, 18] width 16 height 16
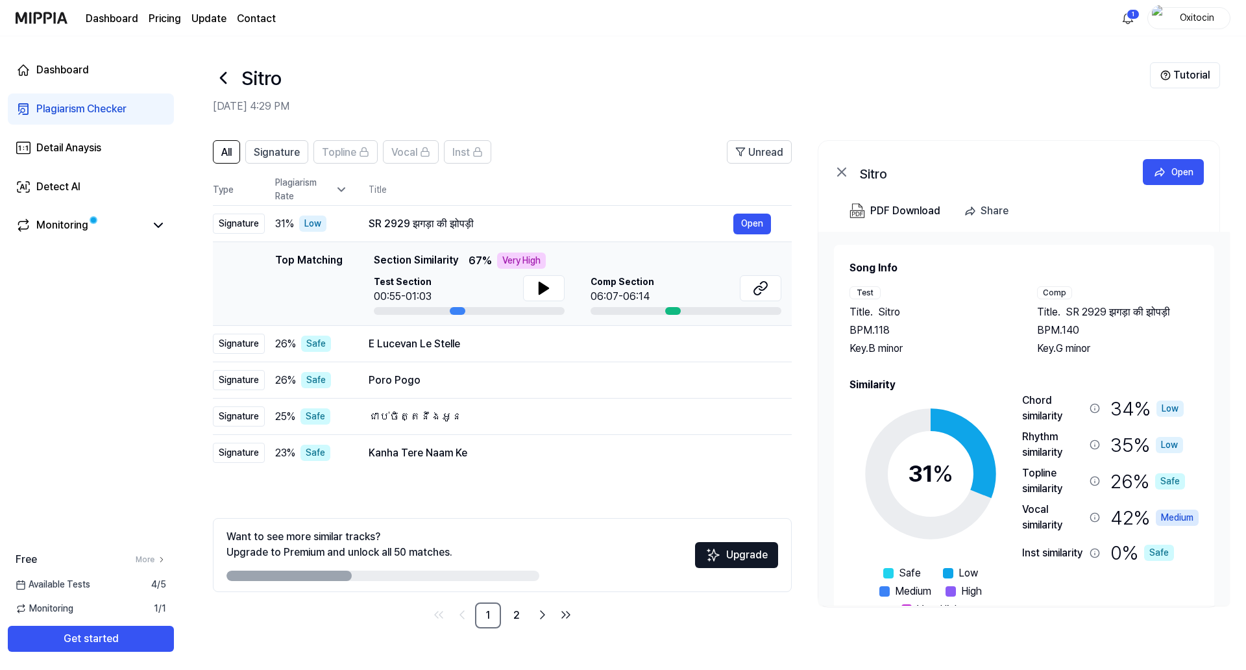
click at [475, 310] on div at bounding box center [469, 311] width 191 height 8
drag, startPoint x: 460, startPoint y: 312, endPoint x: 498, endPoint y: 308, distance: 37.9
click at [498, 308] on div at bounding box center [469, 311] width 191 height 8
drag, startPoint x: 674, startPoint y: 312, endPoint x: 639, endPoint y: 310, distance: 35.1
click at [639, 310] on div at bounding box center [686, 311] width 191 height 8
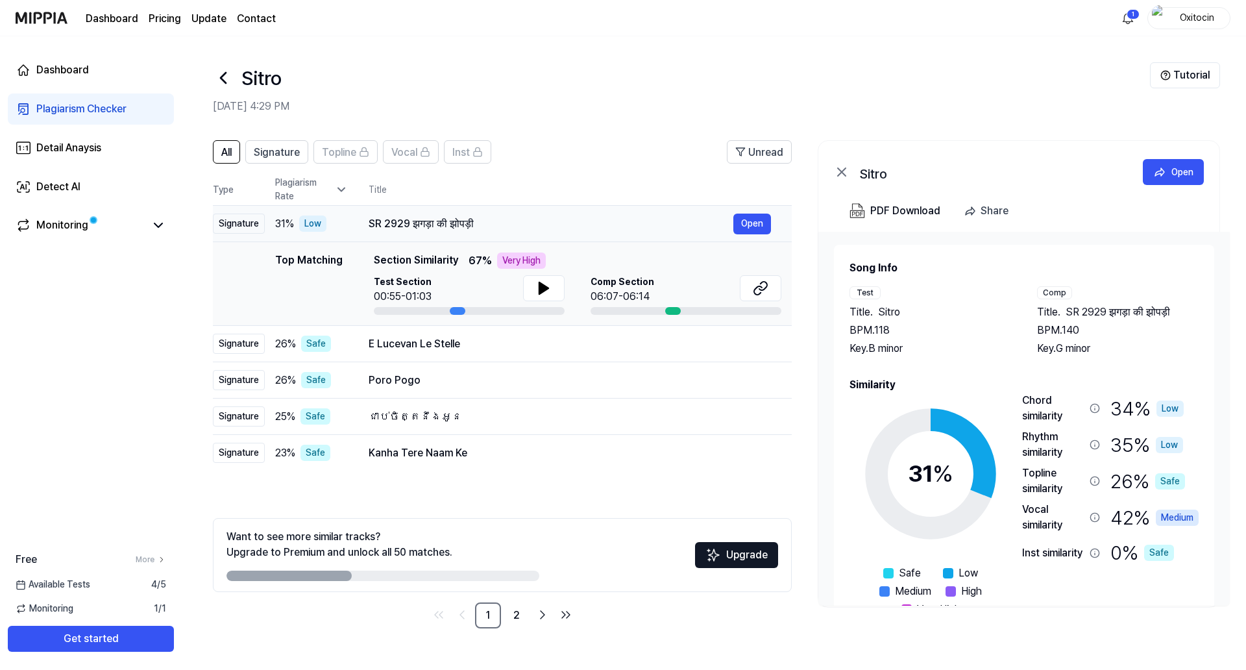
drag, startPoint x: 369, startPoint y: 222, endPoint x: 487, endPoint y: 223, distance: 117.5
click at [487, 223] on div "SR 2929 झगड़ा की झोपड़ी" at bounding box center [551, 224] width 365 height 16
click at [473, 222] on div "SR 2929 झगड़ा की झोपड़ी" at bounding box center [551, 224] width 365 height 16
drag, startPoint x: 478, startPoint y: 224, endPoint x: 384, endPoint y: 215, distance: 95.2
click at [384, 215] on div "SR 2929 झगड़ा की झोपड़ी Open" at bounding box center [570, 224] width 403 height 21
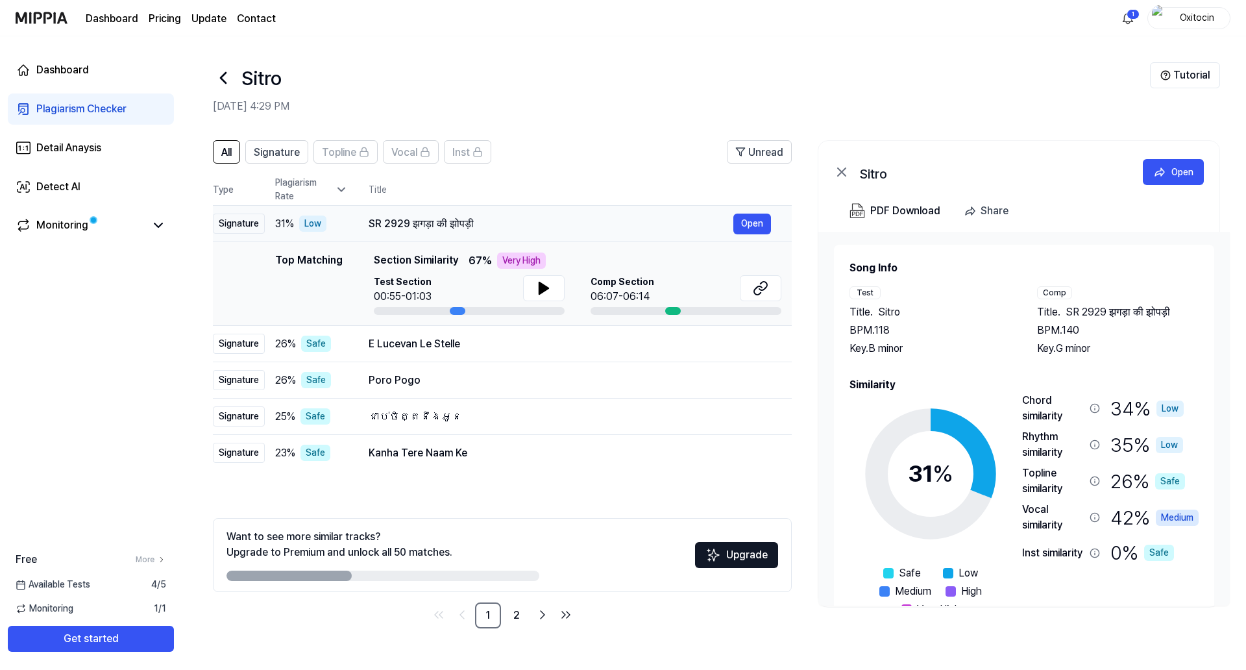
click at [382, 220] on div "SR 2929 झगड़ा की झोपड़ी" at bounding box center [551, 224] width 365 height 16
click at [382, 221] on div "SR 2929 झगड़ा की झोपड़ी" at bounding box center [551, 224] width 365 height 16
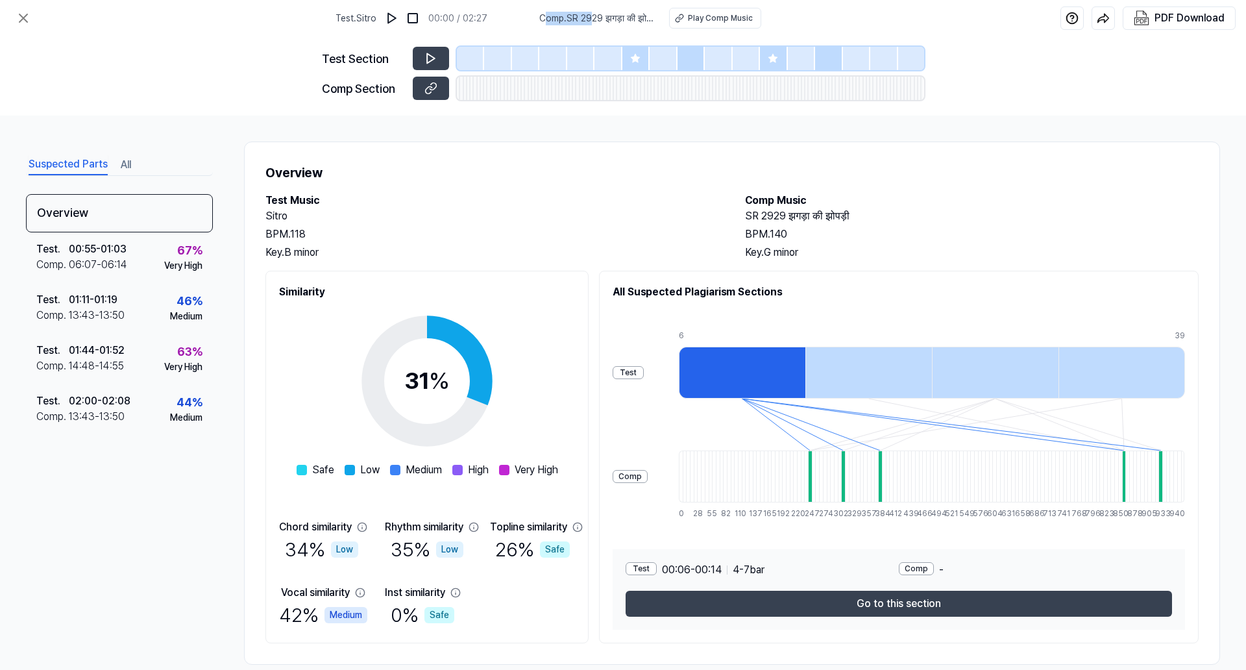
drag, startPoint x: 592, startPoint y: 12, endPoint x: 544, endPoint y: 18, distance: 48.4
click at [544, 18] on span "Comp . SR 2929 झगड़ा की झोपड़ी" at bounding box center [596, 19] width 114 height 14
click at [536, 18] on div "Test . Sitro 00:00 / 02:27 Comp . SR 2929 झगड़ा की झोपड़ी Play Comp Music" at bounding box center [549, 18] width 426 height 36
click at [541, 14] on span "Comp . SR 2929 झगड़ा की झोपड़ी" at bounding box center [596, 19] width 114 height 14
drag, startPoint x: 569, startPoint y: 19, endPoint x: 643, endPoint y: 21, distance: 74.0
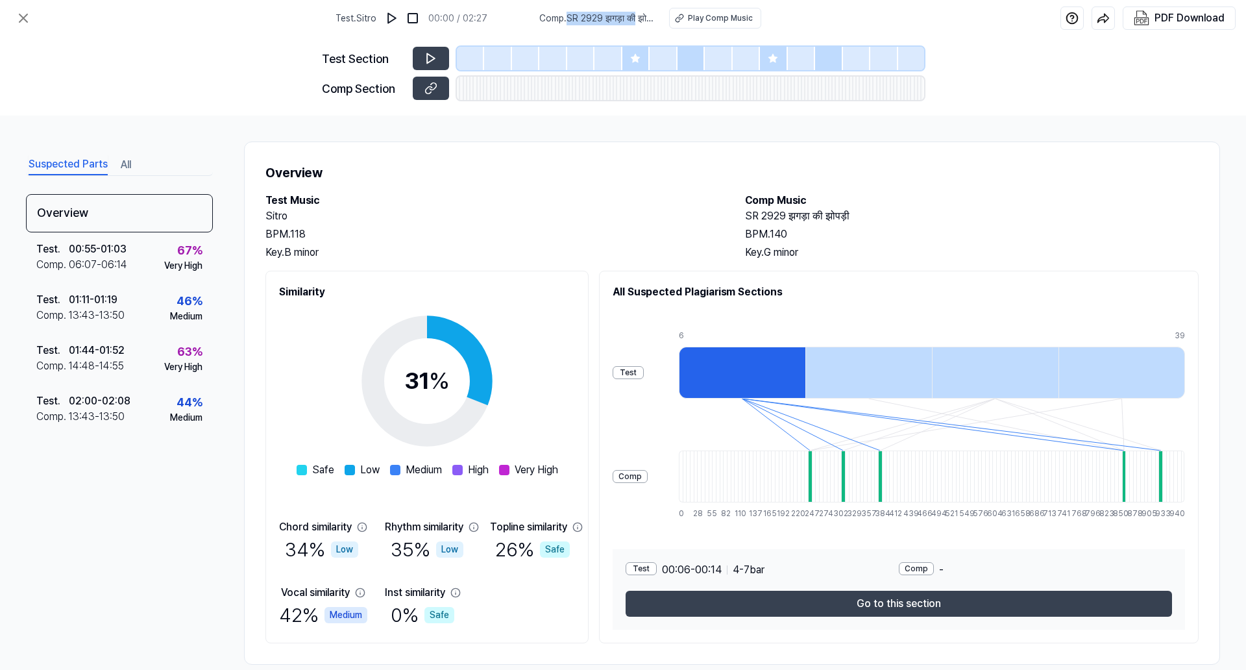
click at [643, 21] on span "Comp . SR 2929 झगड़ा की झोपड़ी" at bounding box center [596, 19] width 114 height 14
copy span "SR 2929 झगड़ा की"
click at [399, 16] on img at bounding box center [392, 18] width 13 height 13
click at [694, 16] on div "Play Comp Music" at bounding box center [720, 18] width 65 height 12
click at [393, 23] on img at bounding box center [392, 18] width 13 height 13
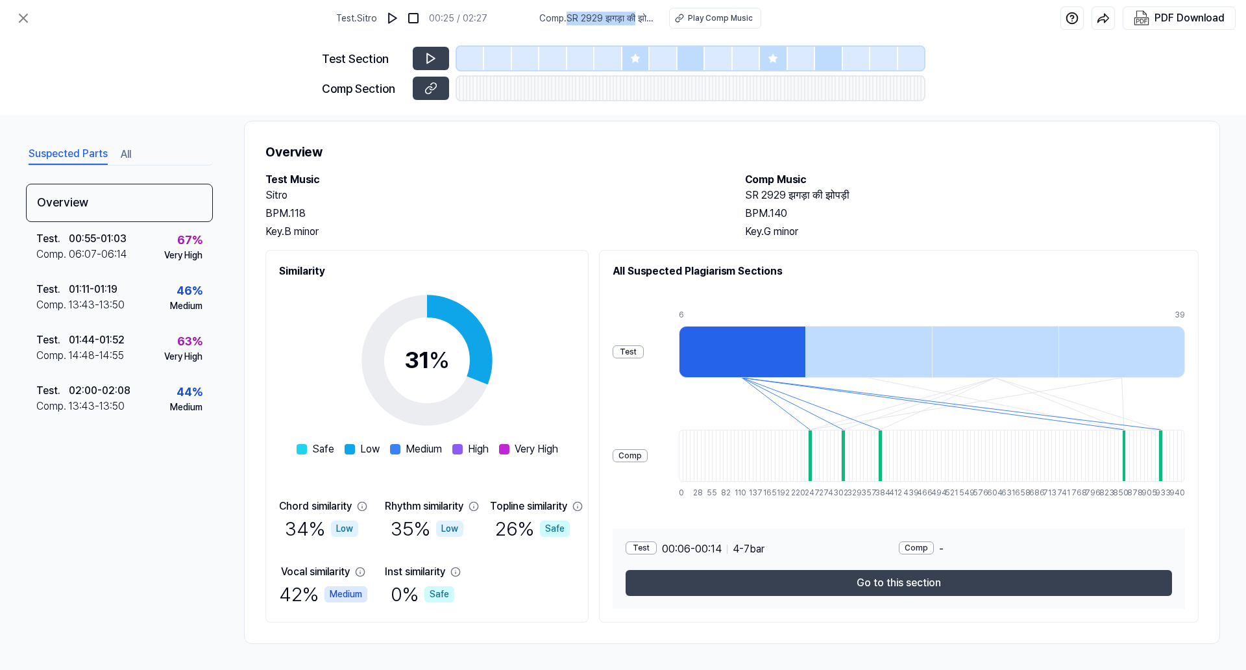
scroll to position [77, 0]
click at [21, 14] on icon at bounding box center [24, 18] width 16 height 16
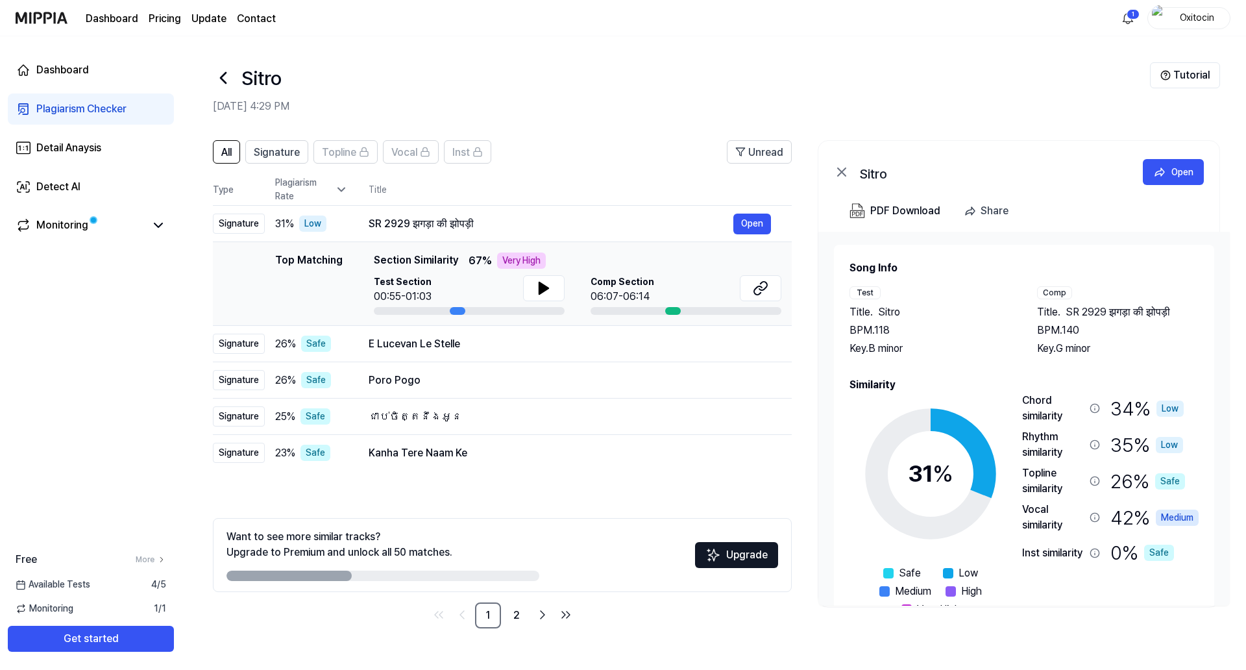
click at [223, 82] on icon at bounding box center [223, 78] width 21 height 21
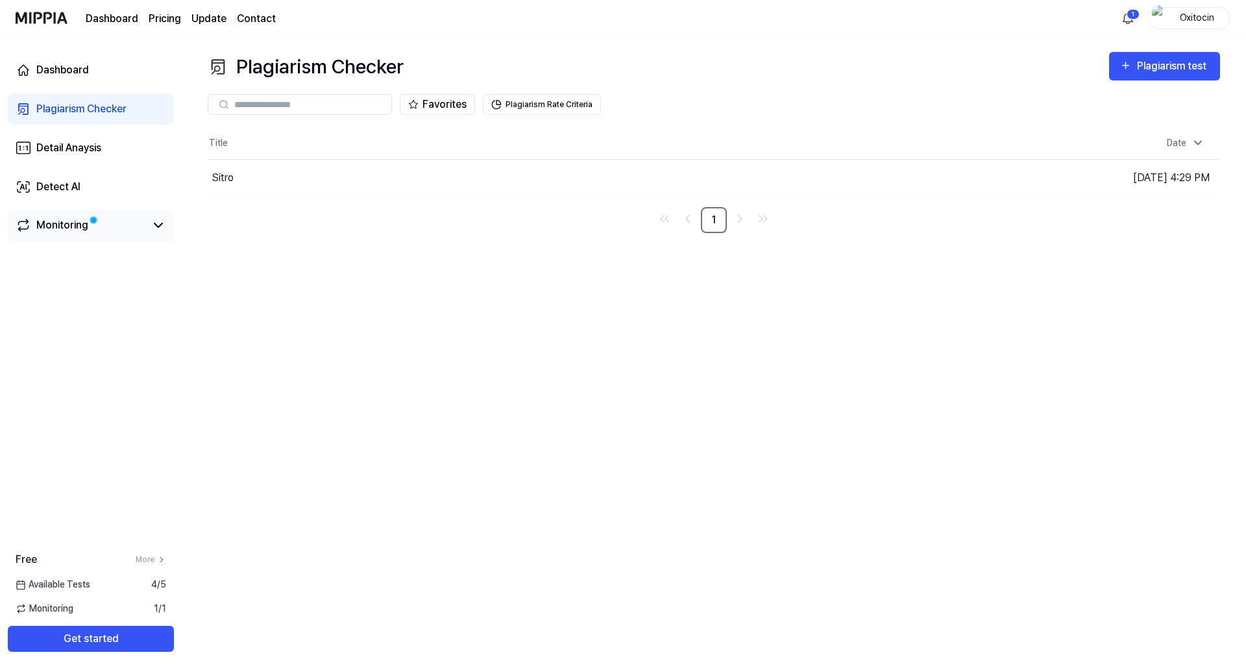
click at [143, 227] on link "Monitoring" at bounding box center [81, 225] width 130 height 16
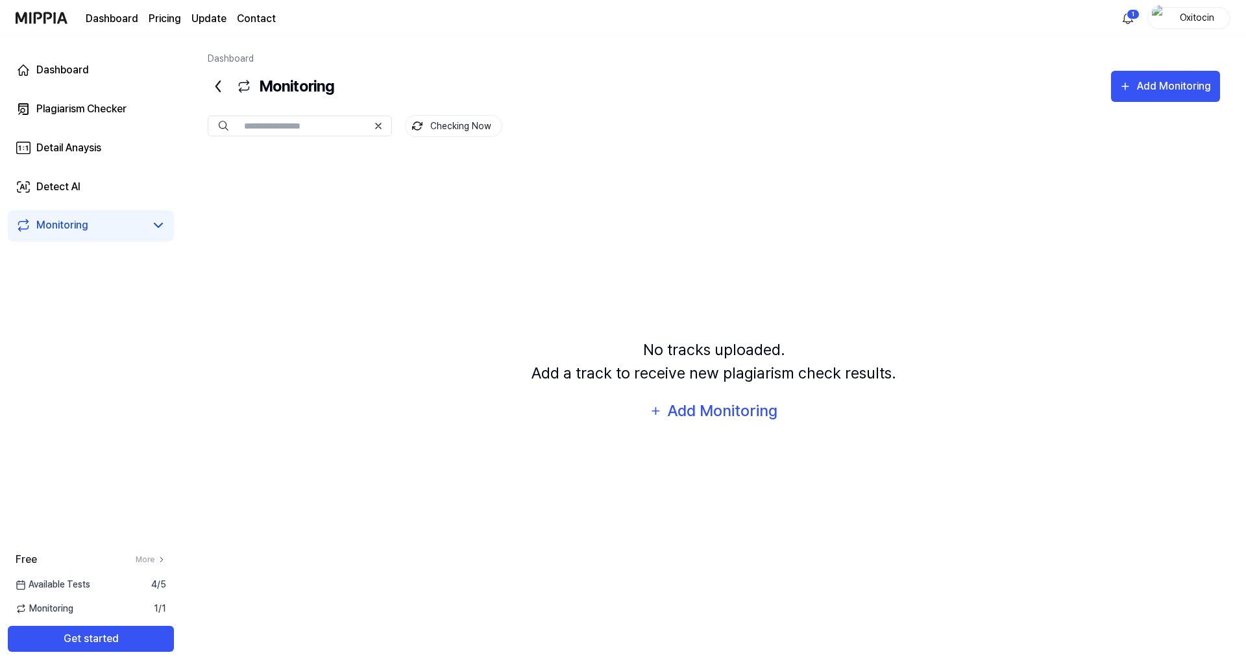
click at [133, 231] on link "Monitoring" at bounding box center [81, 225] width 130 height 16
click at [169, 224] on div "Monitoring" at bounding box center [91, 225] width 166 height 31
click at [158, 227] on icon at bounding box center [159, 225] width 8 height 4
click at [219, 88] on icon at bounding box center [218, 86] width 21 height 21
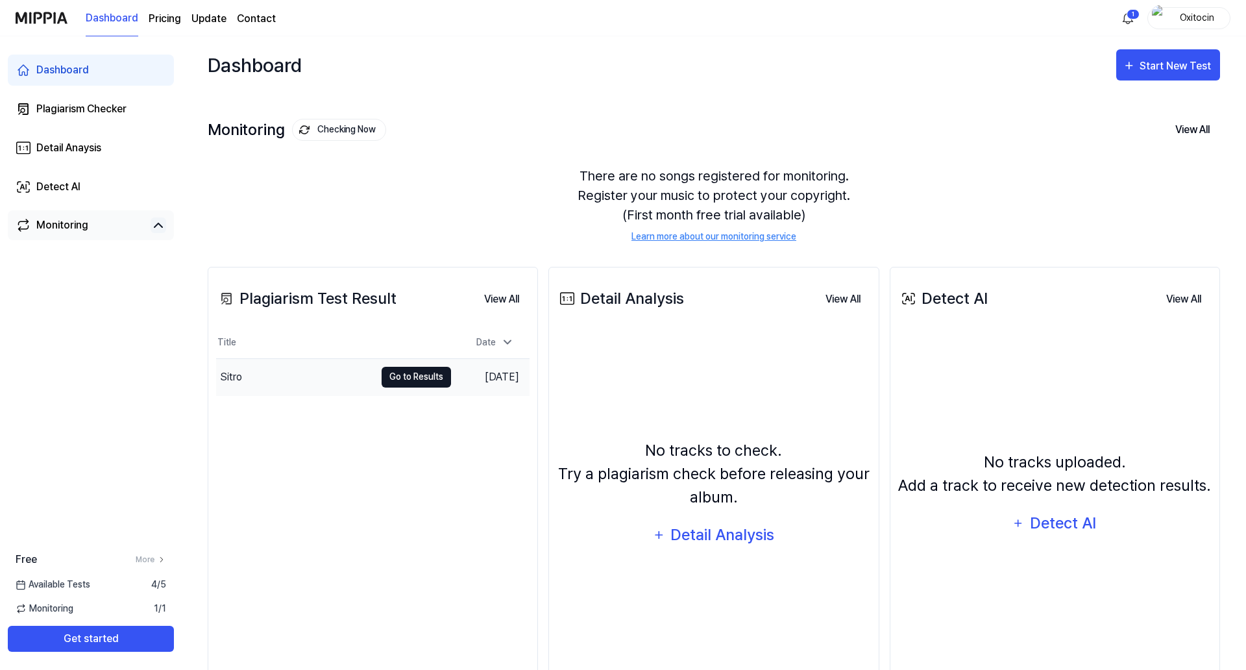
click at [395, 379] on button "Go to Results" at bounding box center [416, 377] width 69 height 21
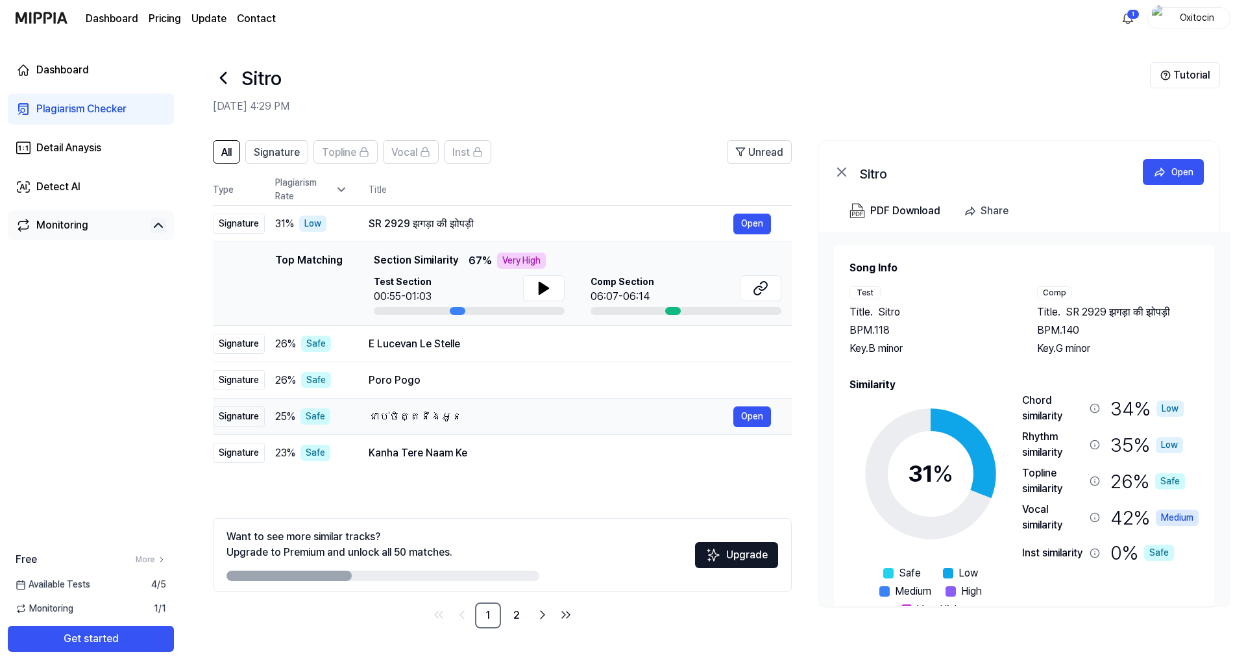
scroll to position [41, 0]
click at [514, 602] on link "2" at bounding box center [517, 615] width 26 height 26
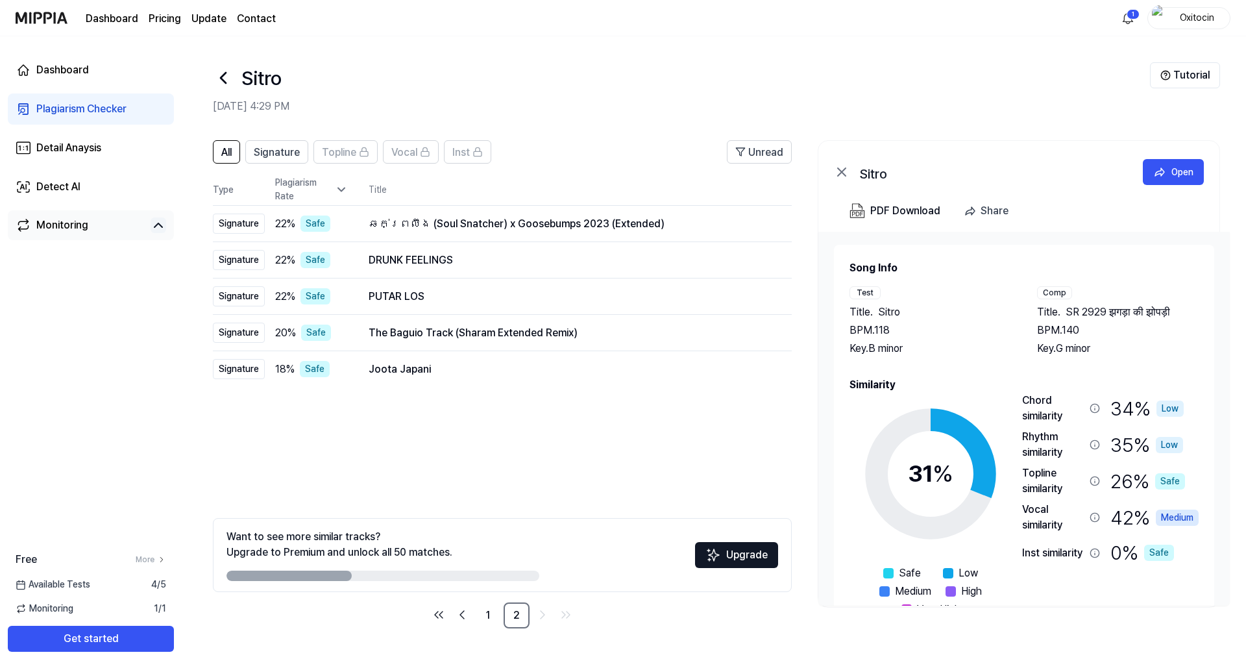
click at [974, 426] on circle at bounding box center [931, 474] width 108 height 108
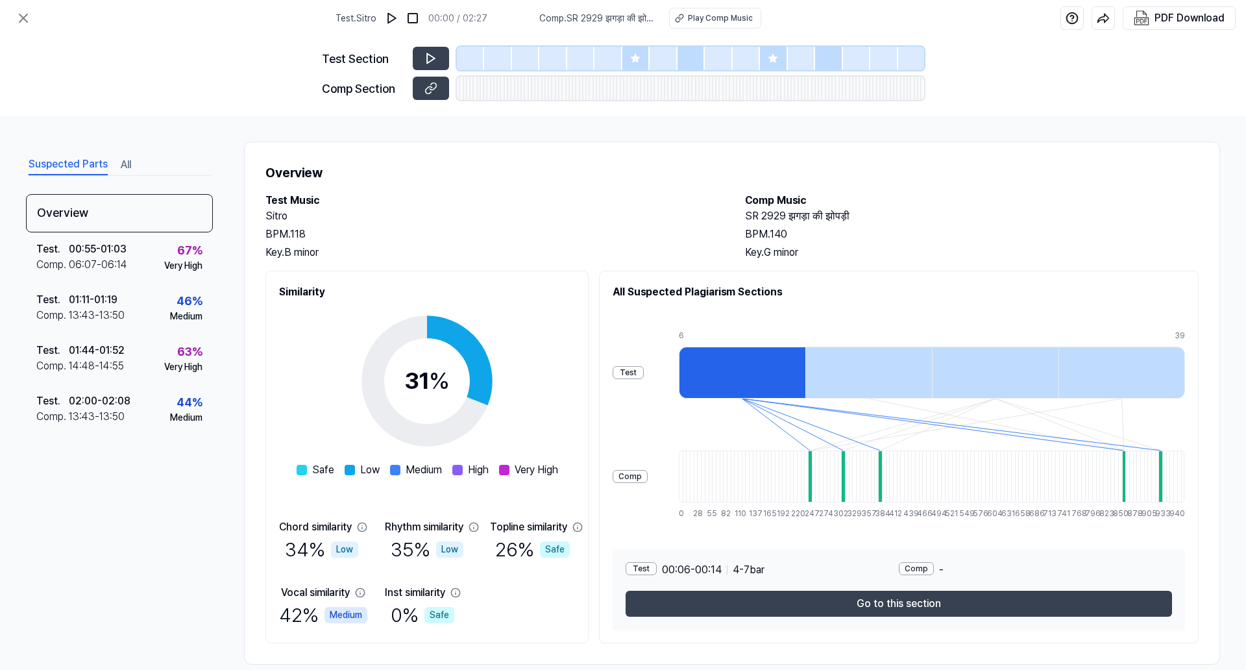
click at [606, 23] on span "Comp . SR 2929 झगड़ा की झोपड़ी" at bounding box center [596, 19] width 114 height 14
copy div "Comp . SR 2929 झगड़ा की झोपड़ी"
click at [21, 19] on icon at bounding box center [24, 18] width 16 height 16
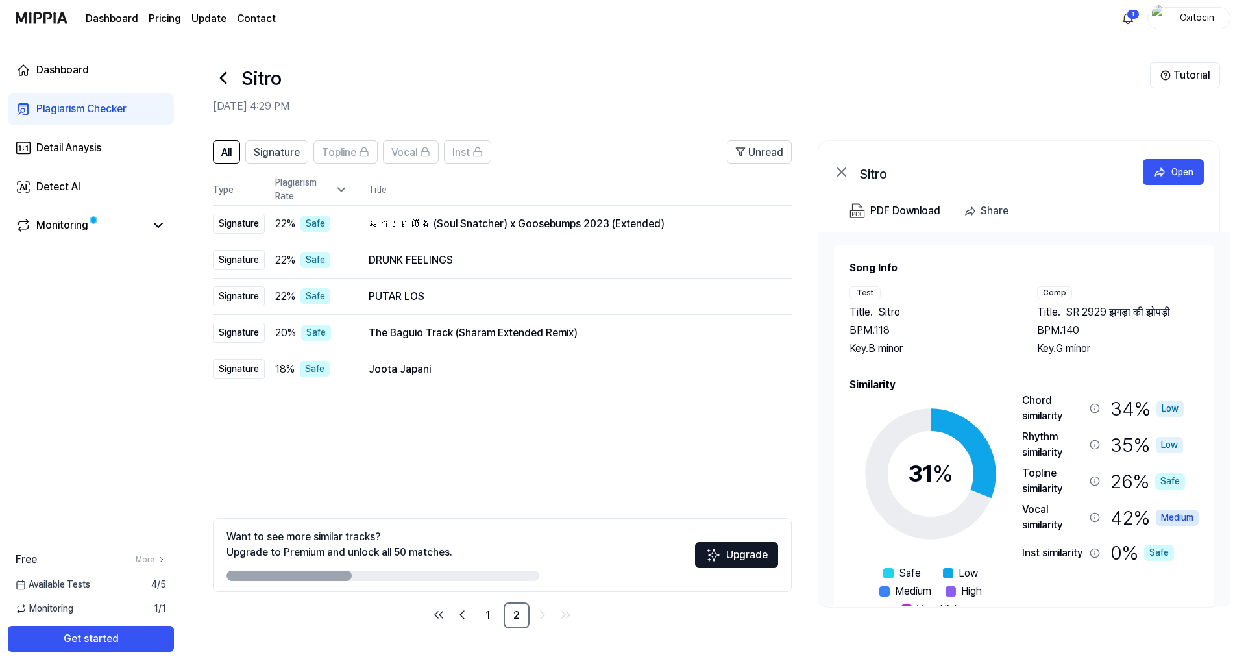
scroll to position [41, 0]
click at [72, 146] on div "Detail Anaysis" at bounding box center [68, 148] width 65 height 16
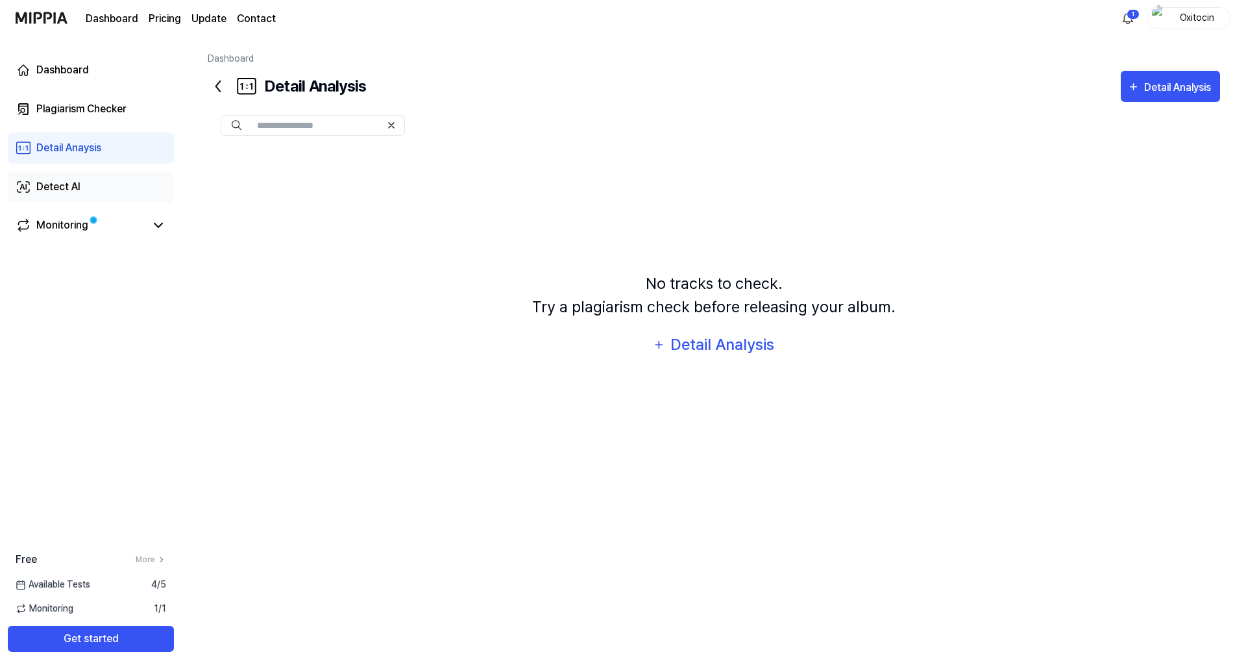
click at [67, 192] on div "Detect AI" at bounding box center [58, 187] width 44 height 16
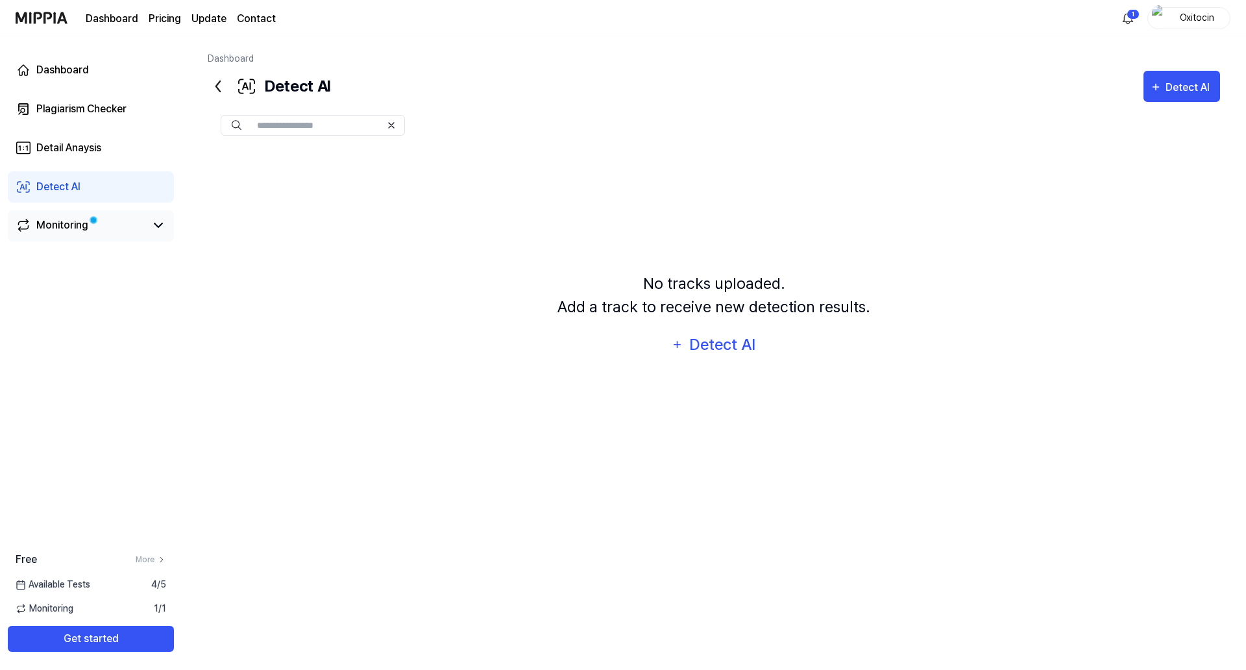
click at [84, 230] on div "Monitoring" at bounding box center [62, 225] width 52 height 16
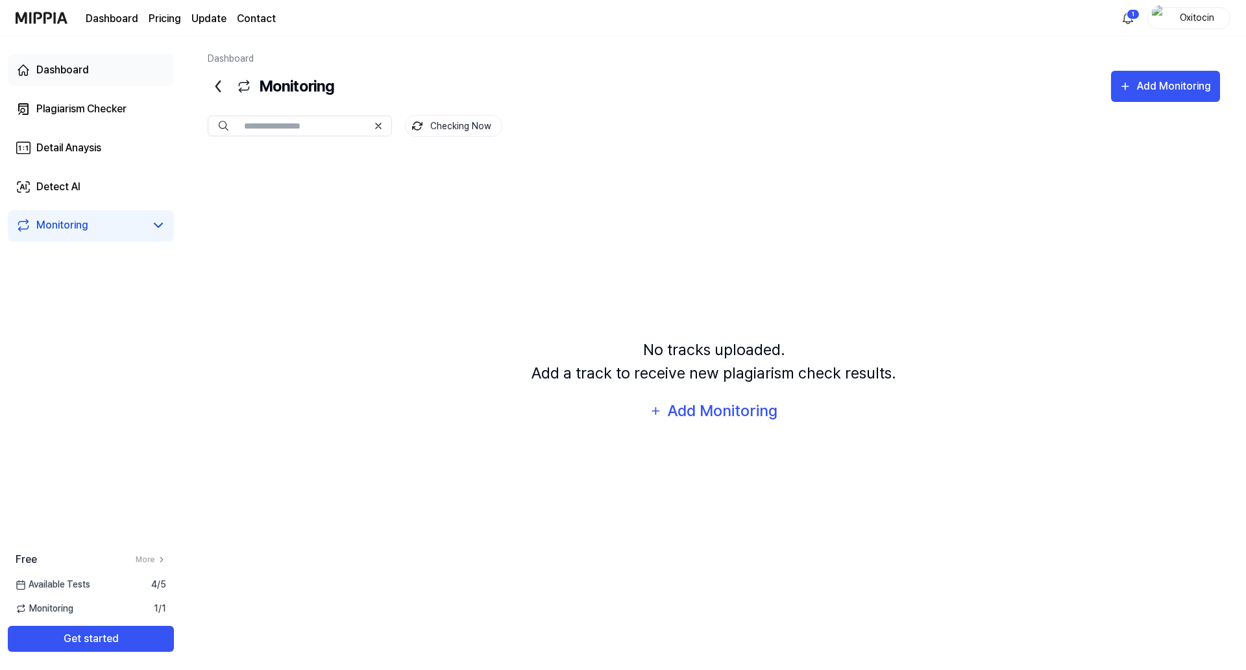
click at [36, 66] on div "Dashboard" at bounding box center [62, 70] width 53 height 16
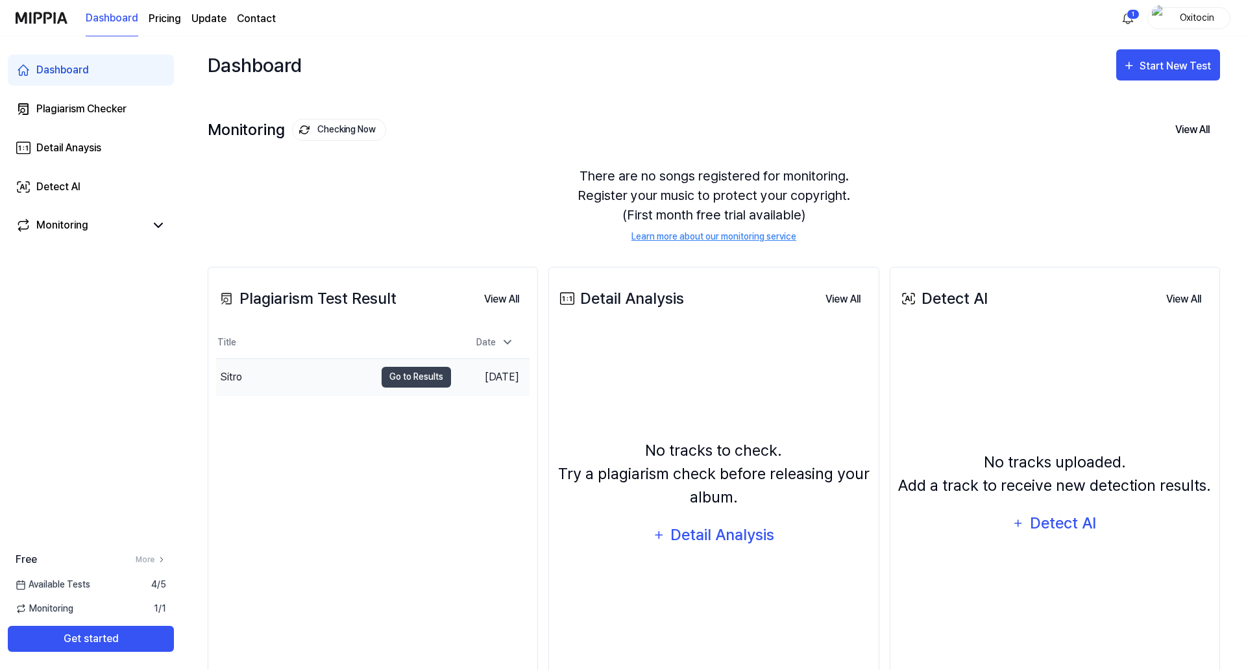
click at [218, 377] on div "Sitro" at bounding box center [229, 377] width 26 height 16
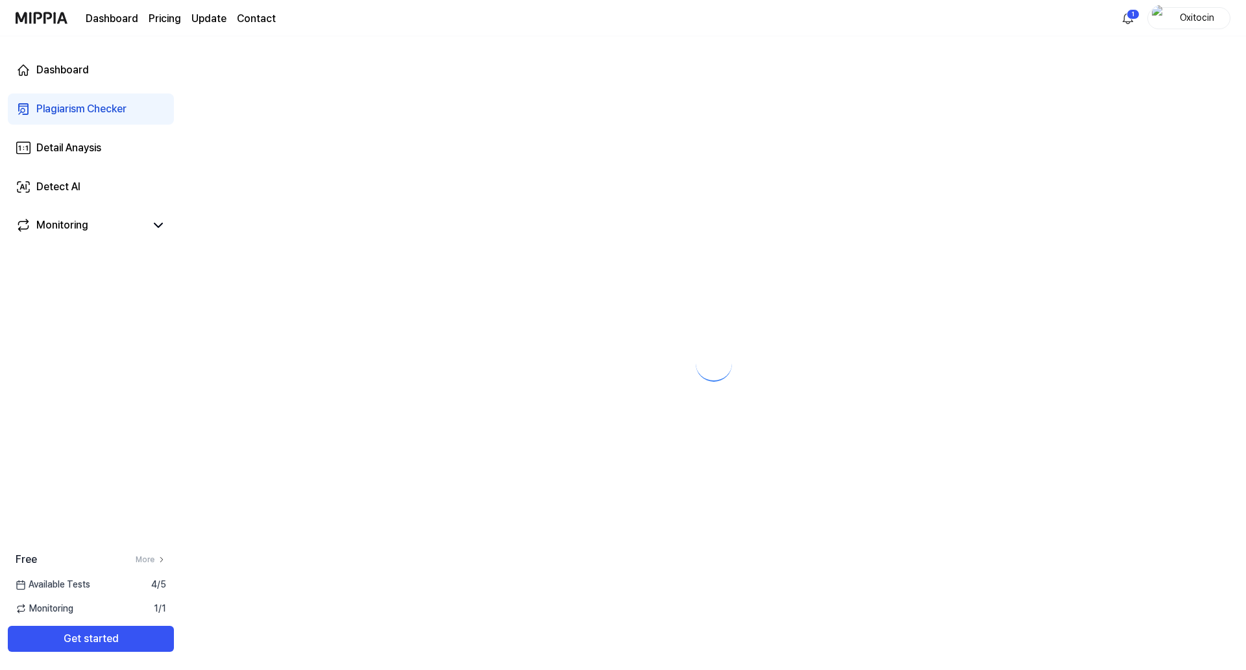
click at [227, 375] on div at bounding box center [714, 353] width 1065 height 634
